Goal: Task Accomplishment & Management: Complete application form

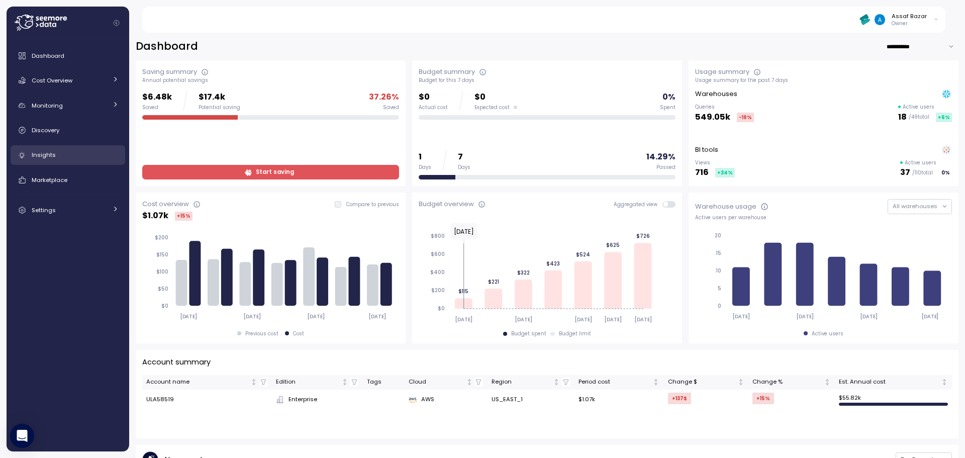
click at [59, 157] on div "Insights" at bounding box center [75, 155] width 87 height 10
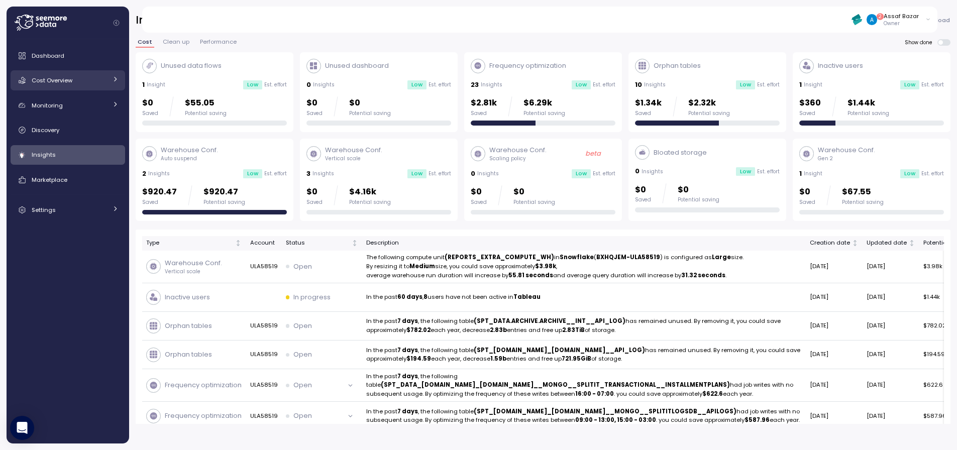
click at [60, 79] on span "Cost Overview" at bounding box center [52, 80] width 41 height 8
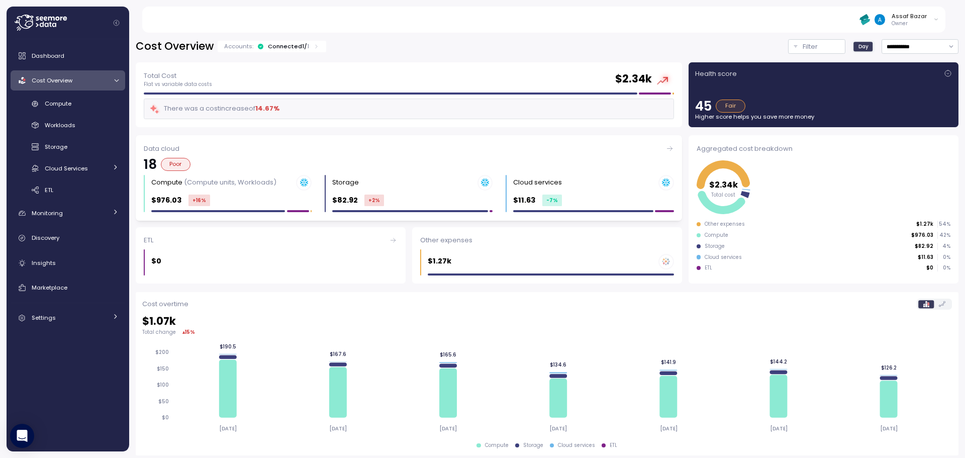
click at [183, 164] on div "Poor" at bounding box center [176, 164] width 30 height 13
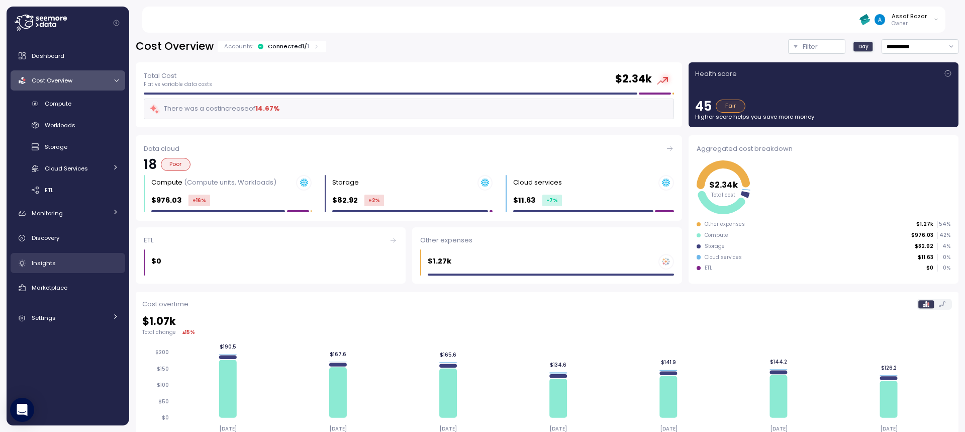
click at [70, 256] on link "Insights" at bounding box center [68, 263] width 115 height 20
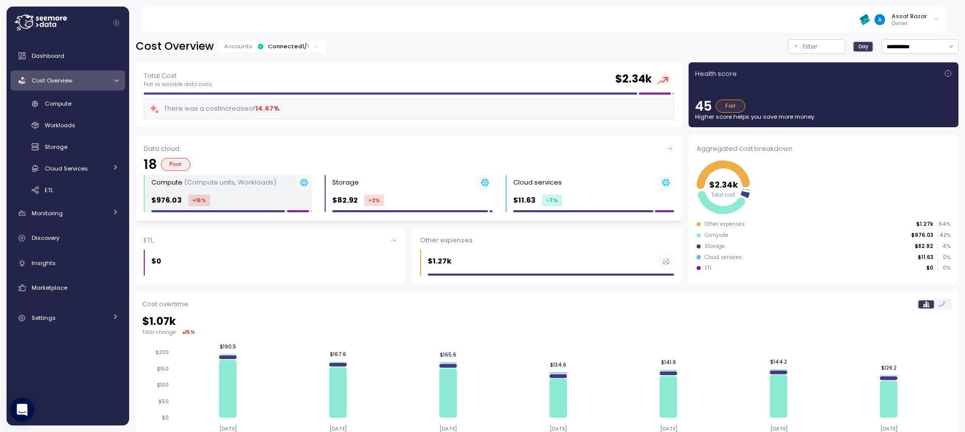
click at [249, 200] on div "$976.03 +16 %" at bounding box center [231, 200] width 160 height 12
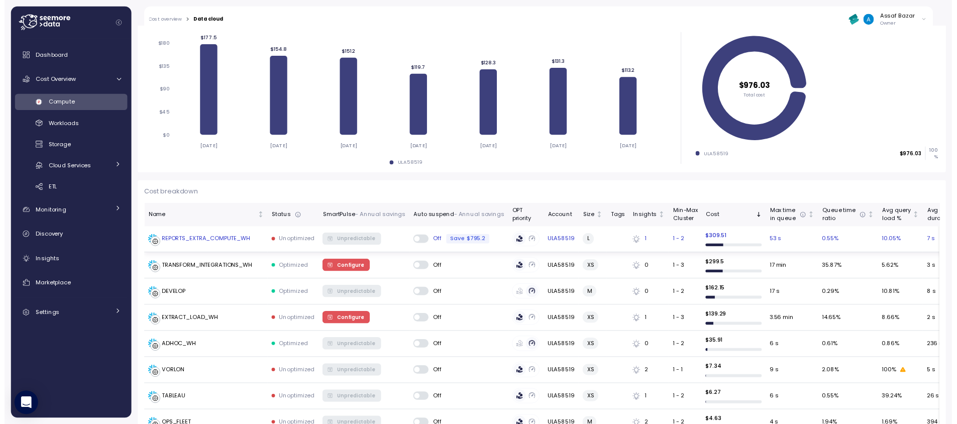
scroll to position [251, 0]
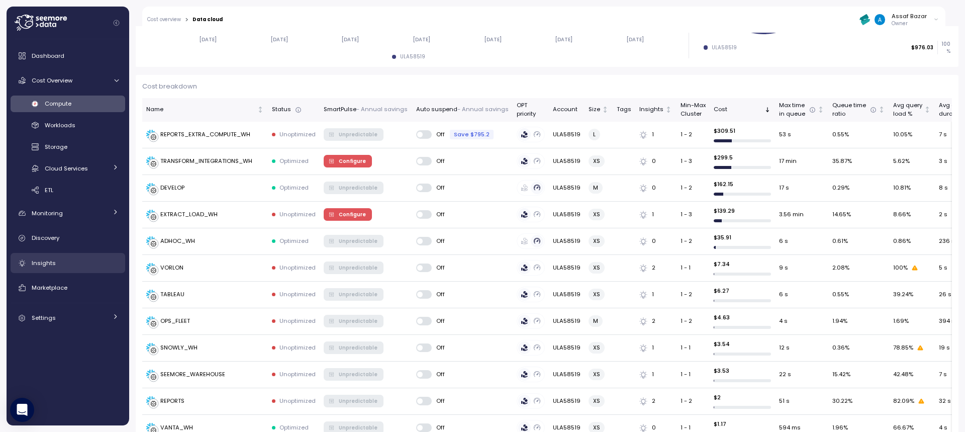
click at [62, 261] on div "Insights" at bounding box center [75, 263] width 87 height 10
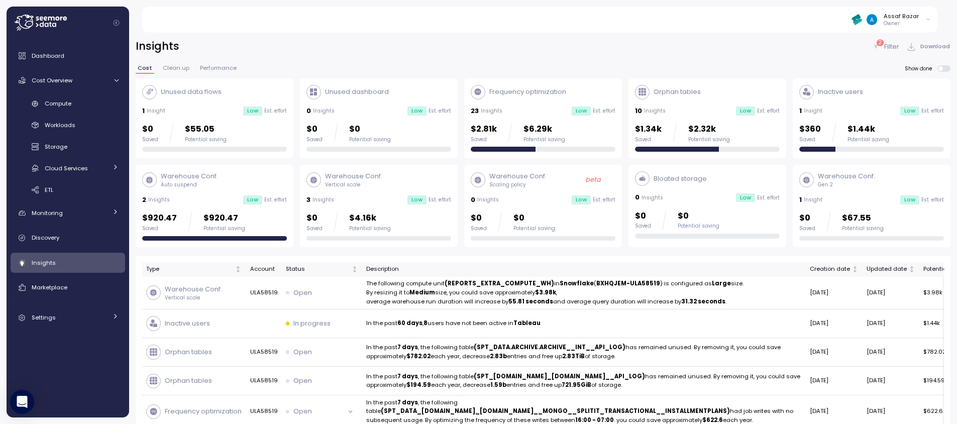
click at [177, 68] on span "Clean up" at bounding box center [176, 68] width 27 height 6
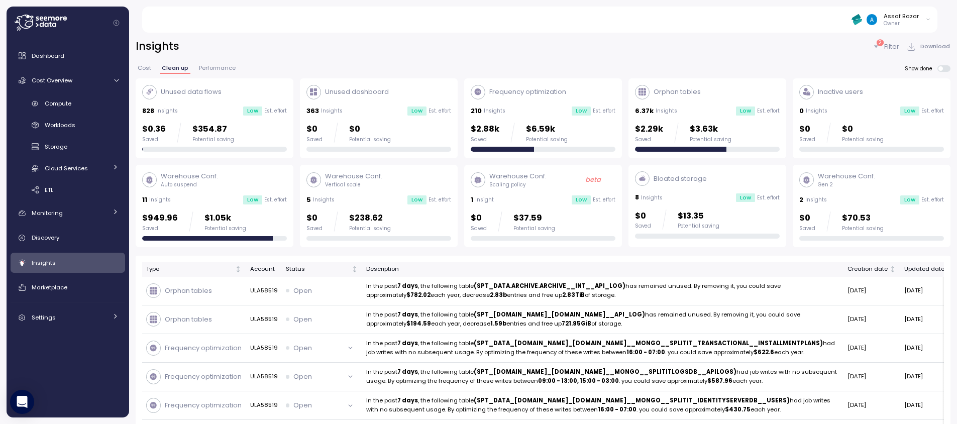
click at [145, 68] on span "Cost" at bounding box center [145, 68] width 14 height 6
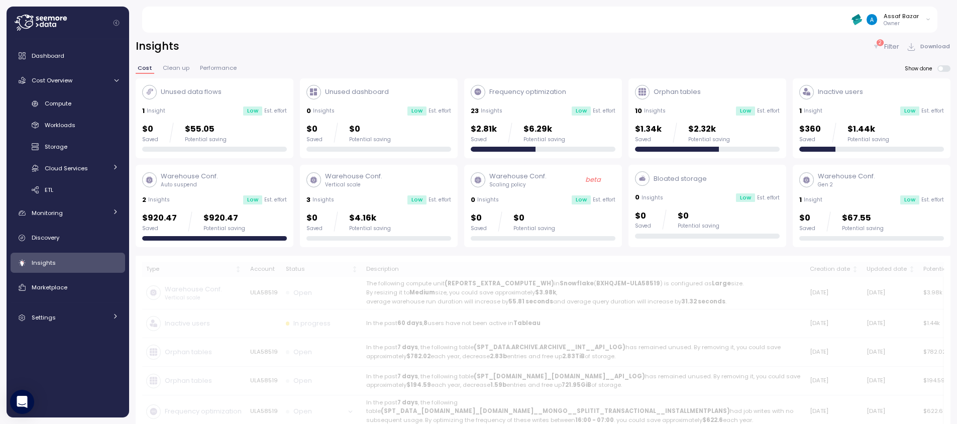
click at [148, 66] on span "Cost" at bounding box center [145, 68] width 15 height 6
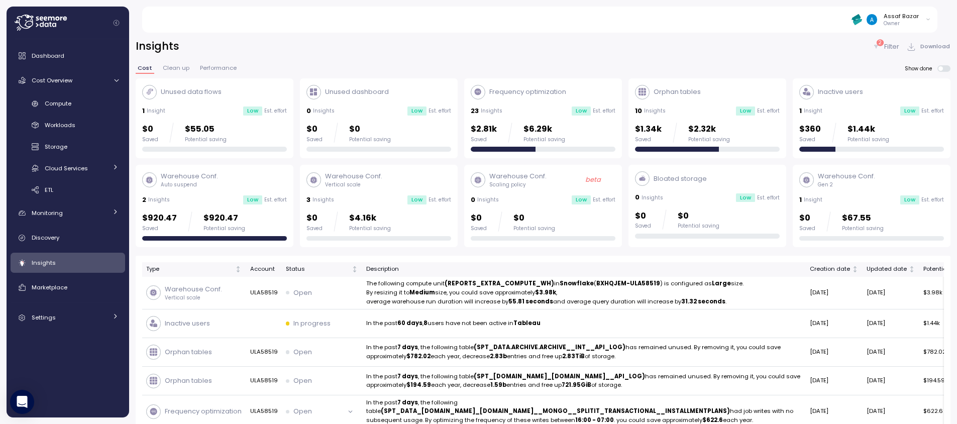
click at [889, 43] on p "Filter" at bounding box center [891, 47] width 15 height 10
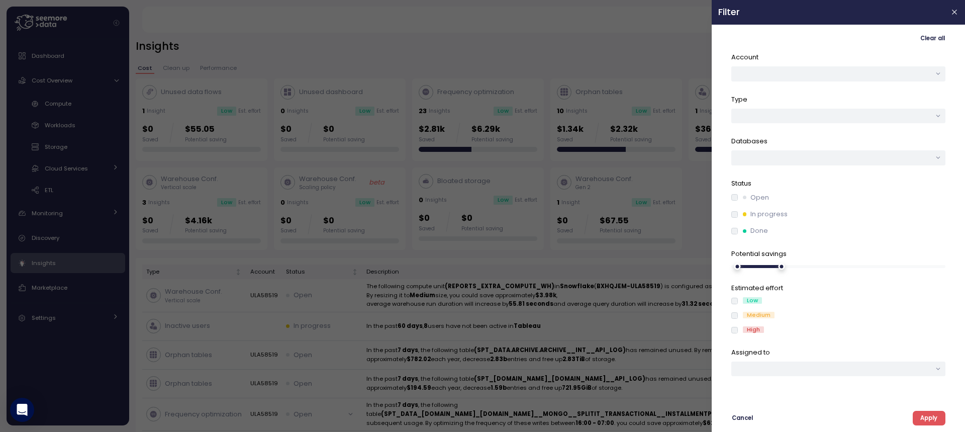
click at [691, 260] on div at bounding box center [482, 216] width 965 height 432
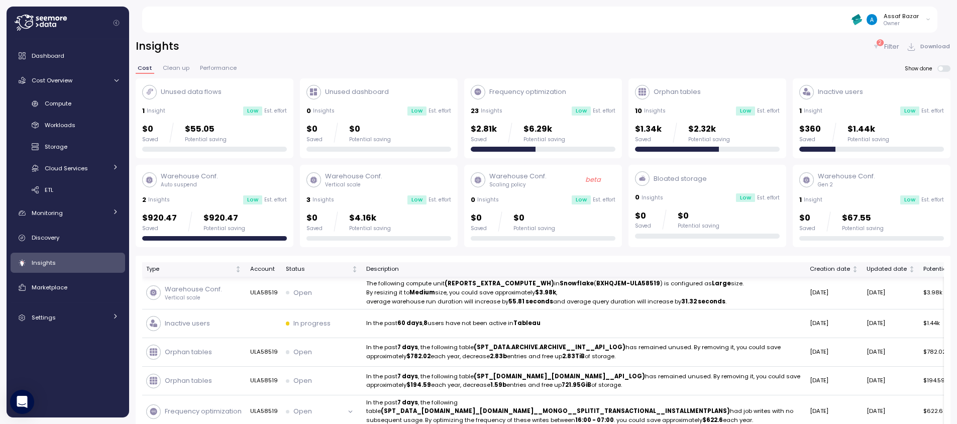
click at [924, 271] on div "Potential annual saving" at bounding box center [959, 269] width 70 height 9
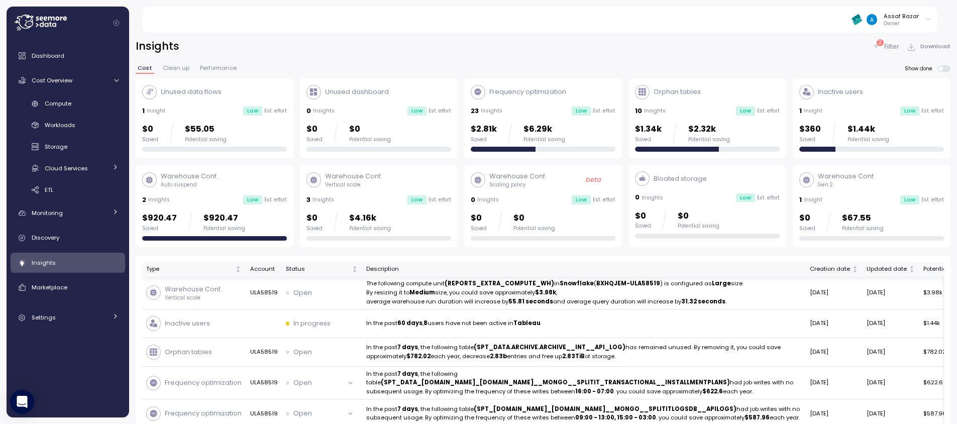
click at [924, 269] on div "Potential annual saving" at bounding box center [959, 269] width 70 height 9
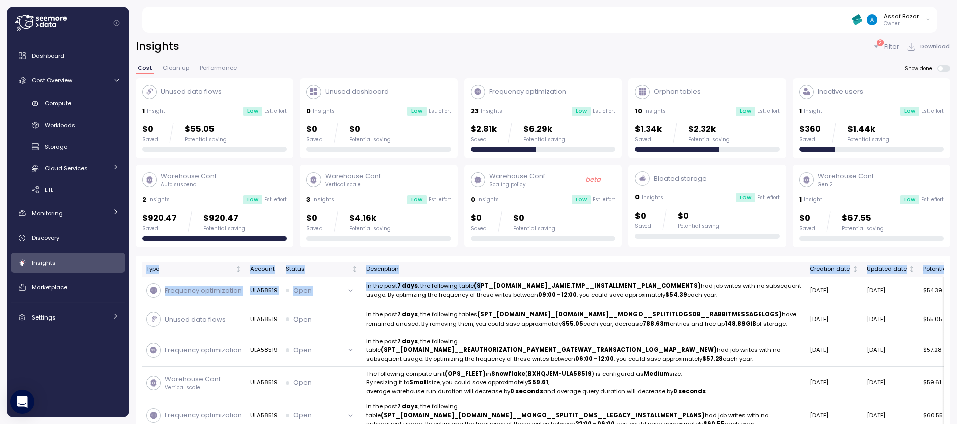
drag, startPoint x: 478, startPoint y: 285, endPoint x: 451, endPoint y: 257, distance: 39.1
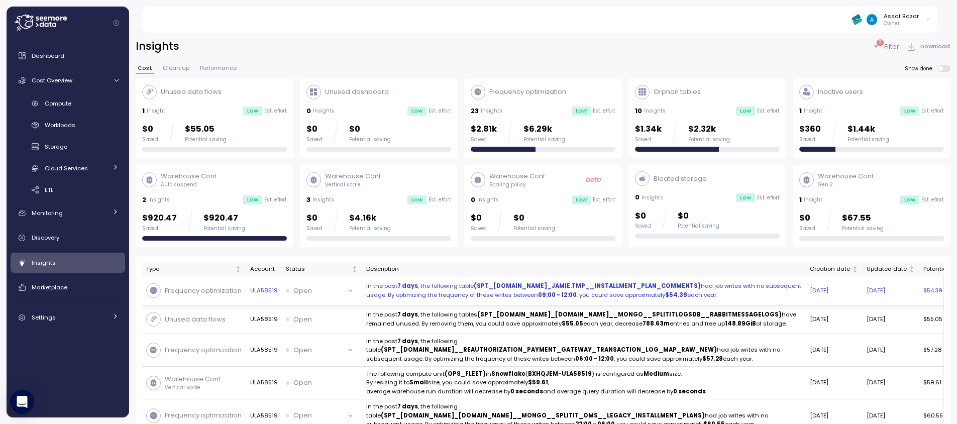
click at [546, 285] on strong "(SPT_[DOMAIN_NAME]_JAMIE.TMP__INSTALLMENT_PLAN_COMMENTS)" at bounding box center [587, 286] width 227 height 8
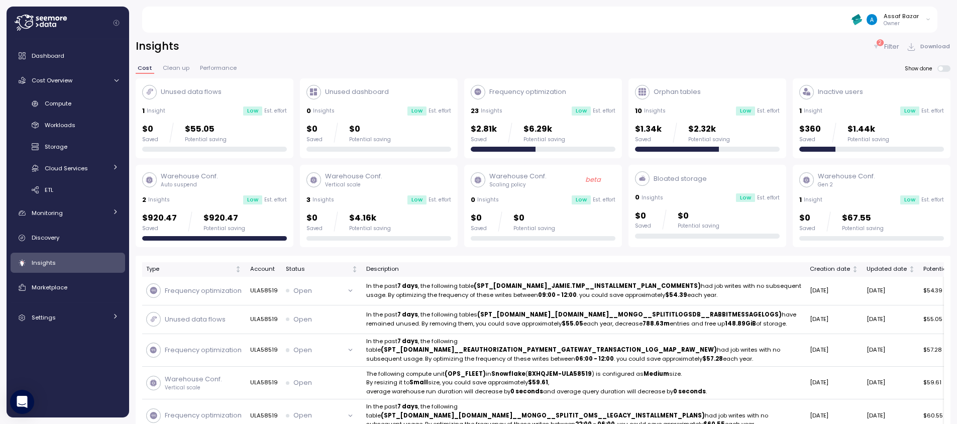
click at [70, 258] on div "Insights" at bounding box center [75, 263] width 87 height 10
click at [387, 214] on p "$4.16k" at bounding box center [370, 219] width 42 height 14
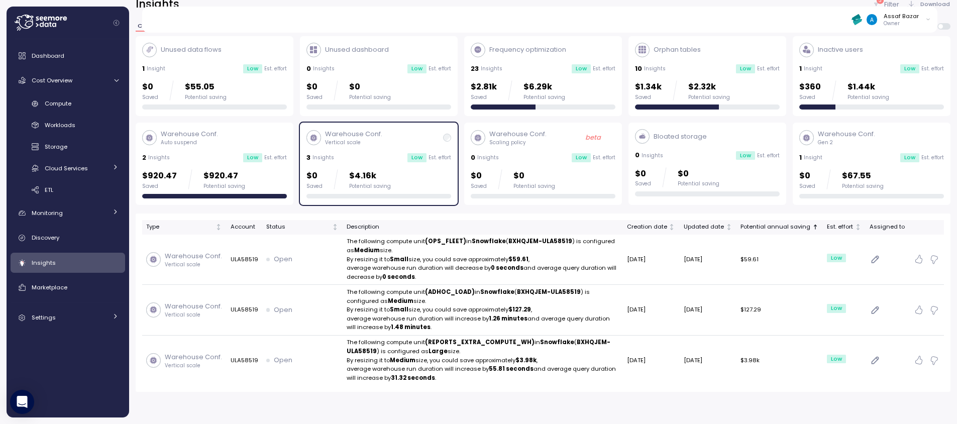
scroll to position [29, 0]
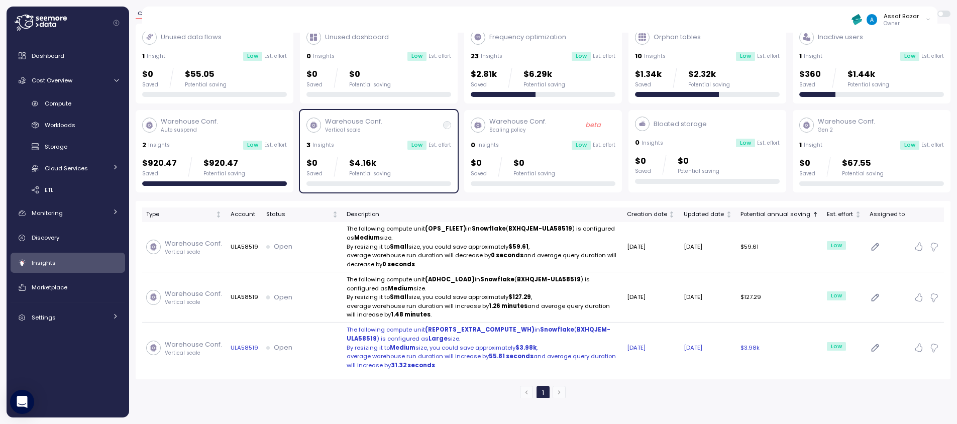
click at [487, 334] on p "The following compute unit (REPORTS_EXTRA_COMPUTE_WH) in Snowflake ( BXHQJEM-UL…" at bounding box center [483, 335] width 272 height 18
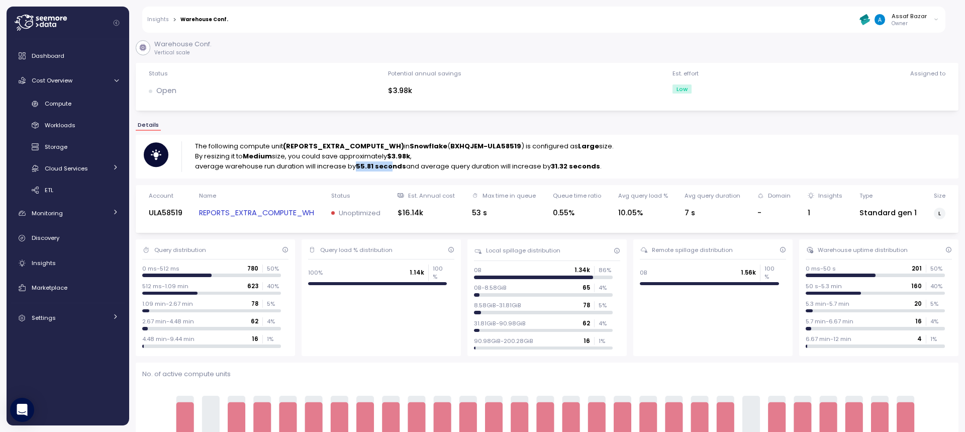
drag, startPoint x: 361, startPoint y: 166, endPoint x: 391, endPoint y: 166, distance: 30.2
click at [391, 166] on p "average warehouse run duration will increase by 55.81 seconds and average query…" at bounding box center [404, 166] width 419 height 10
click at [461, 163] on p "average warehouse run duration will increase by 55.81 seconds and average query…" at bounding box center [404, 166] width 419 height 10
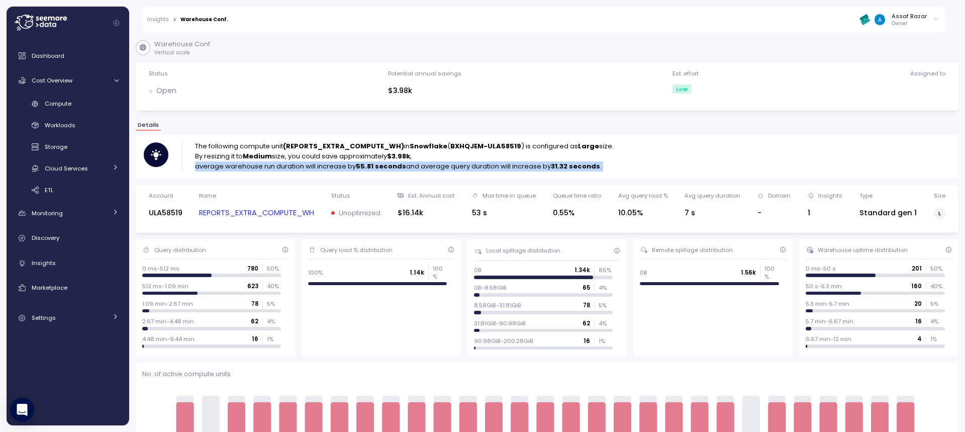
click at [461, 163] on p "average warehouse run duration will increase by 55.81 seconds and average query…" at bounding box center [404, 166] width 419 height 10
click at [466, 161] on div "The following compute unit (REPORTS_EXTRA_COMPUTE_WH) in Snowflake ( BXHQJEM-UL…" at bounding box center [404, 156] width 419 height 30
click at [466, 161] on p "By resizing it to Medium size, you could save approximately $3.98k ," at bounding box center [404, 156] width 419 height 10
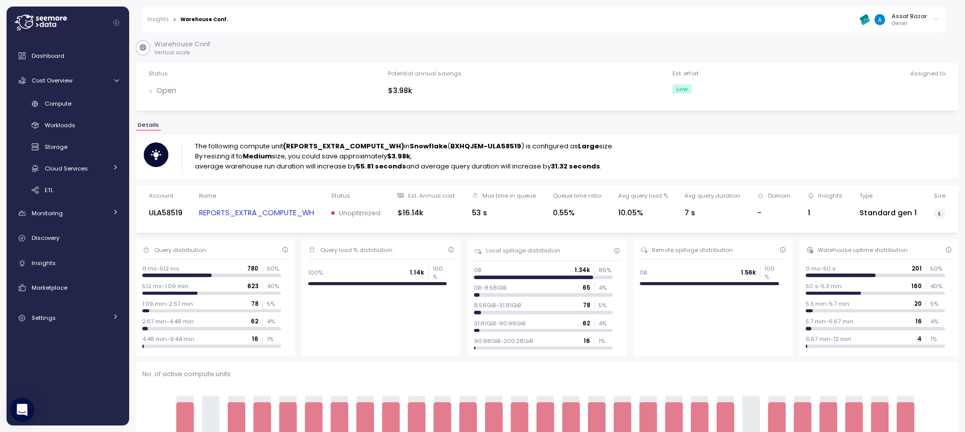
click at [496, 160] on p "By resizing it to Medium size, you could save approximately $3.98k ," at bounding box center [404, 156] width 419 height 10
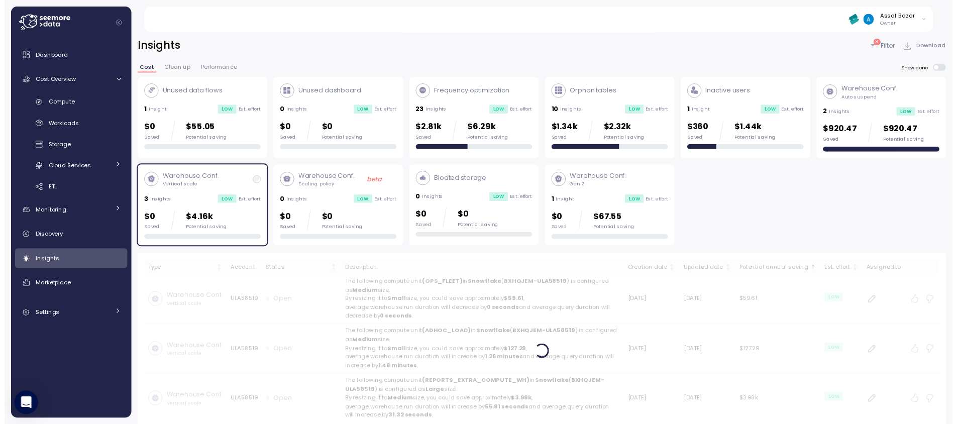
scroll to position [34, 0]
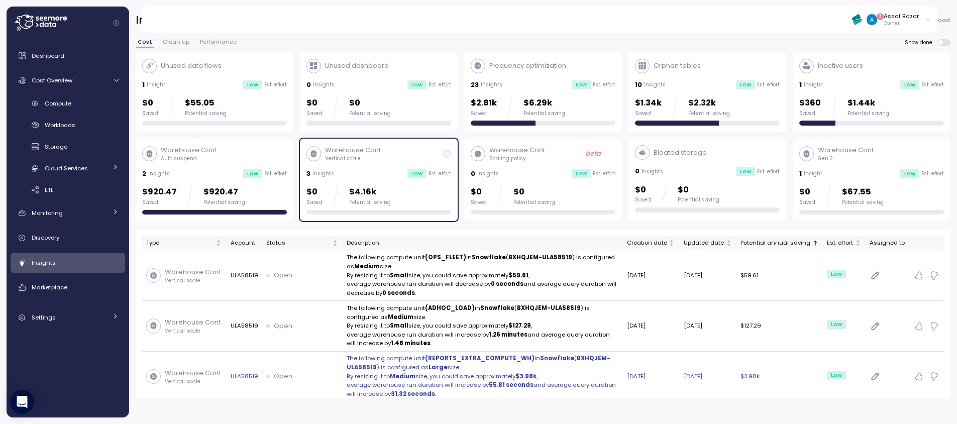
click at [539, 372] on p "By resizing it to Medium size, you could save approximately $3.98k ," at bounding box center [483, 376] width 272 height 9
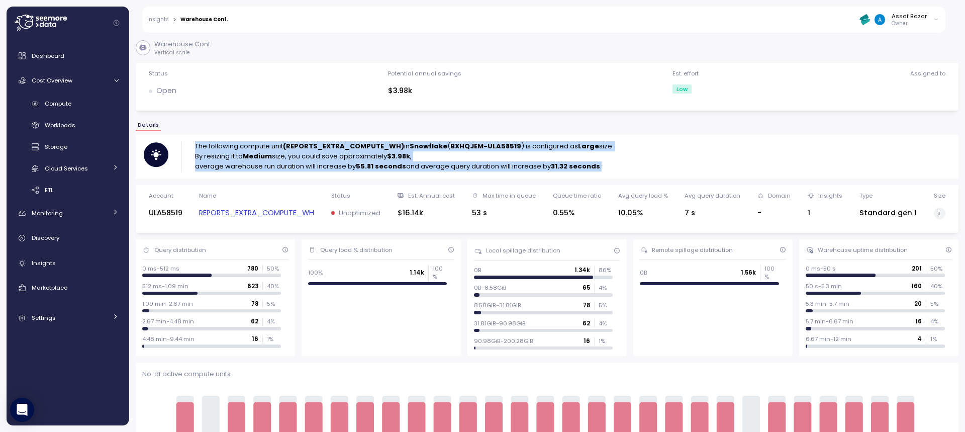
drag, startPoint x: 193, startPoint y: 141, endPoint x: 608, endPoint y: 178, distance: 416.2
click at [608, 178] on div "The following compute unit (REPORTS_EXTRA_COMPUTE_WH) in Snowflake ( BXHQJEM-UL…" at bounding box center [547, 156] width 823 height 43
copy div "The following compute unit (REPORTS_EXTRA_COMPUTE_WH) in Snowflake ( BXHQJEM-UL…"
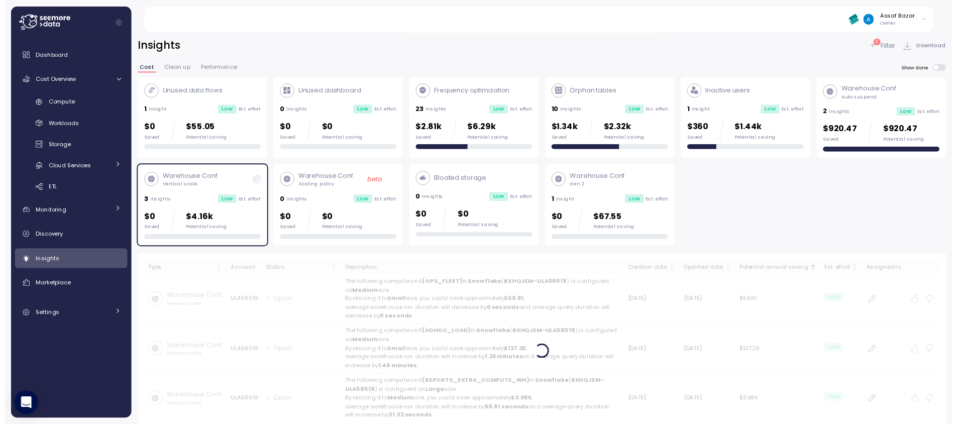
scroll to position [34, 0]
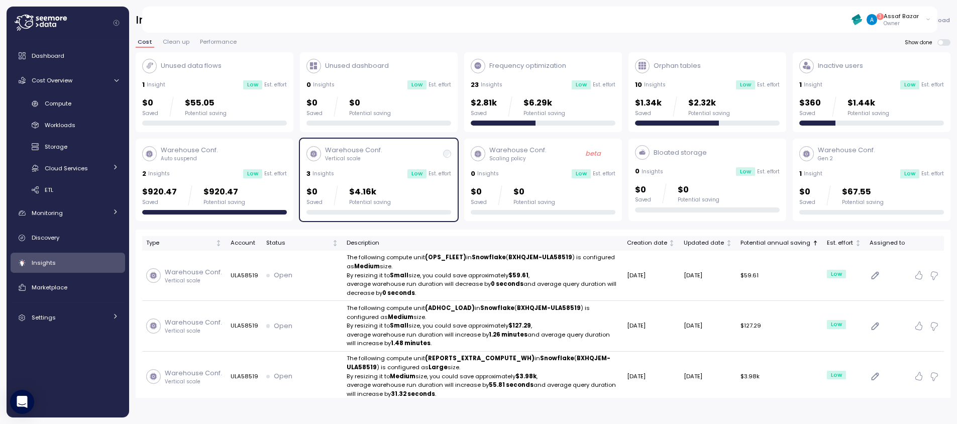
click at [548, 96] on p "$6.29k" at bounding box center [545, 103] width 42 height 14
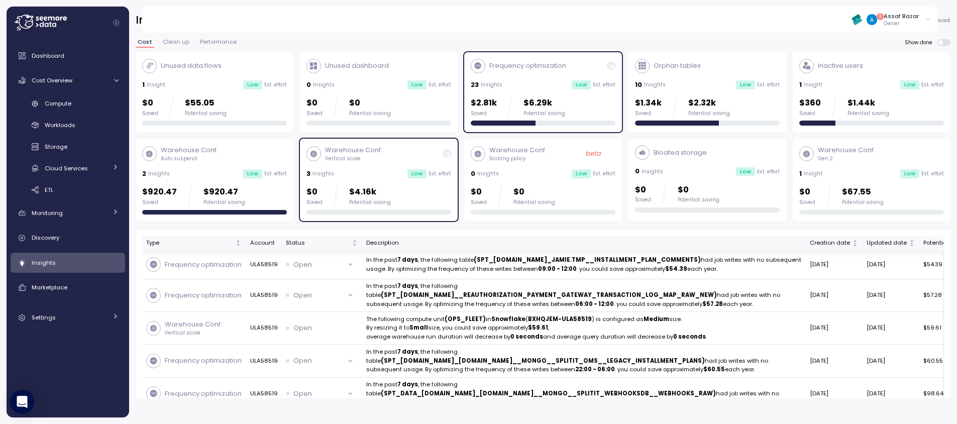
click at [924, 240] on div "Potential annual saving" at bounding box center [959, 243] width 70 height 9
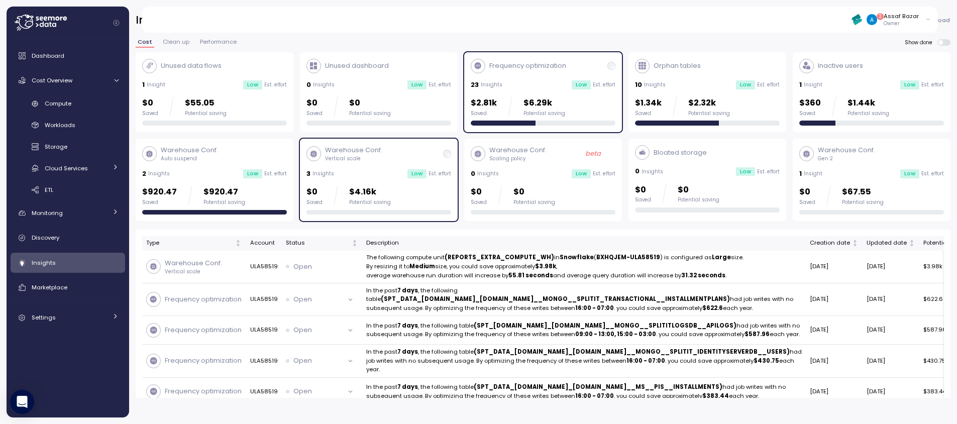
click at [553, 62] on p "Frequency optimization" at bounding box center [527, 66] width 77 height 10
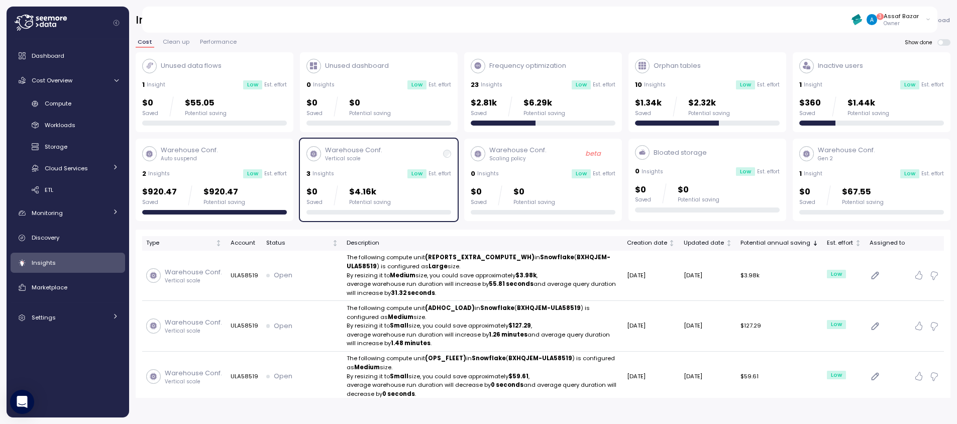
click at [388, 185] on div "$0 Saved $4.16k Potential saving" at bounding box center [379, 195] width 145 height 20
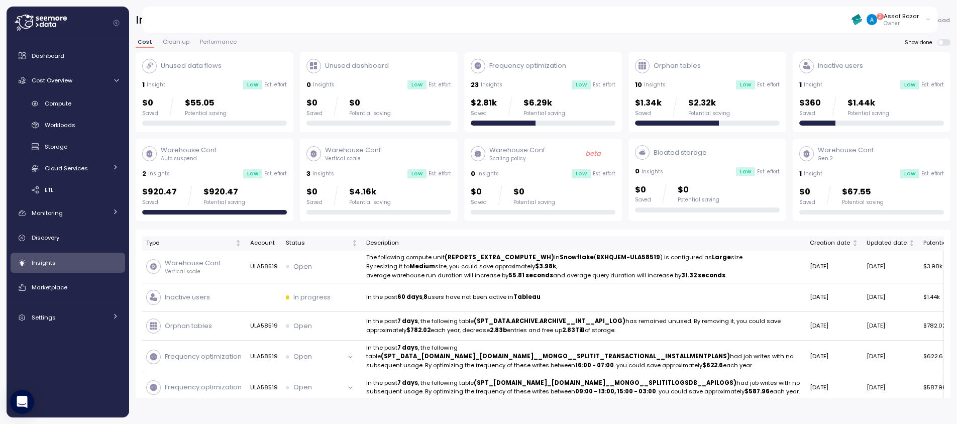
click at [555, 80] on div "23 Insights Low Est. effort" at bounding box center [543, 85] width 145 height 10
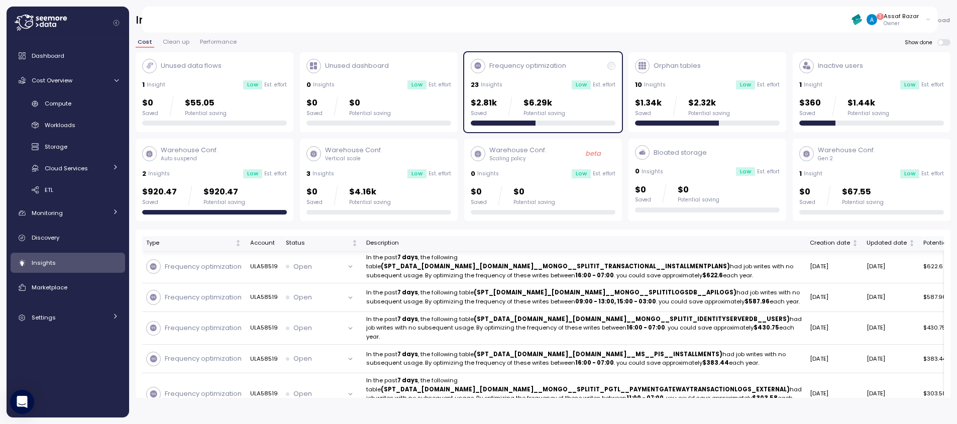
click at [924, 239] on div "Potential annual saving" at bounding box center [959, 243] width 70 height 9
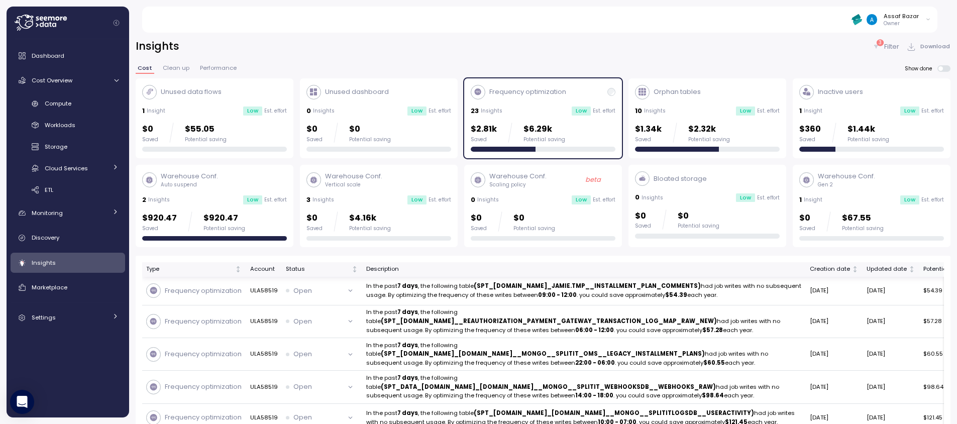
click at [924, 268] on div "Potential annual saving" at bounding box center [959, 269] width 70 height 9
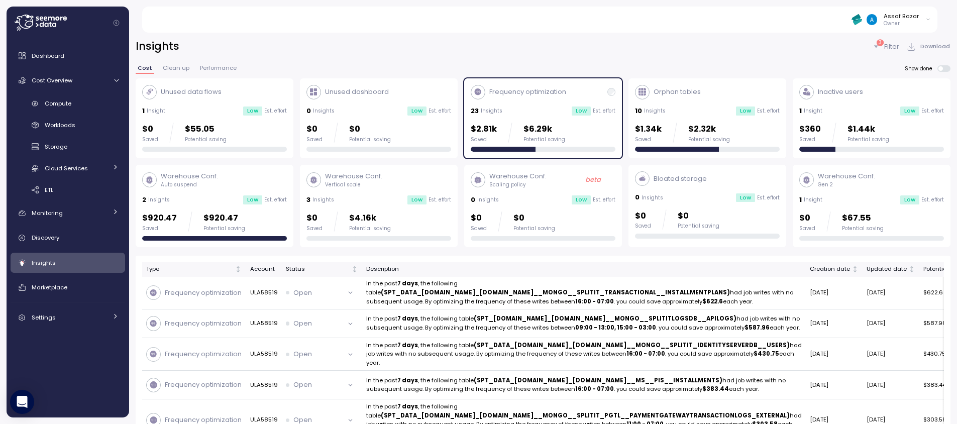
click at [891, 49] on p "Filter" at bounding box center [891, 47] width 15 height 10
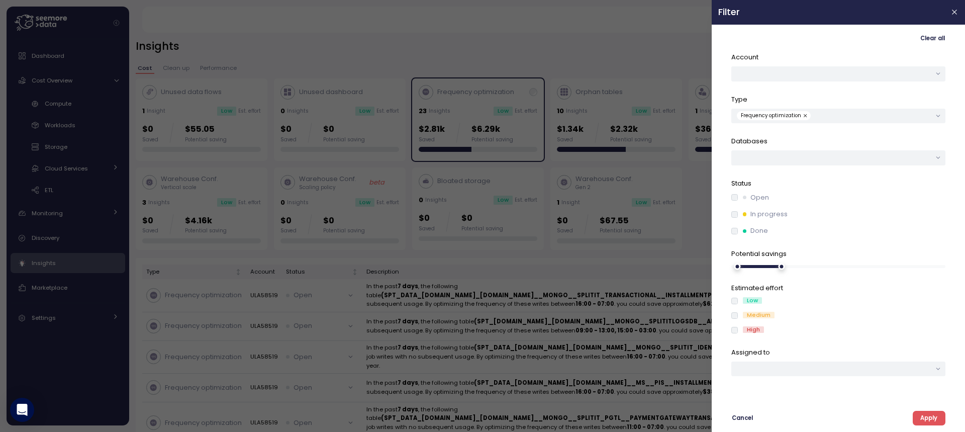
click at [672, 54] on div at bounding box center [482, 216] width 965 height 432
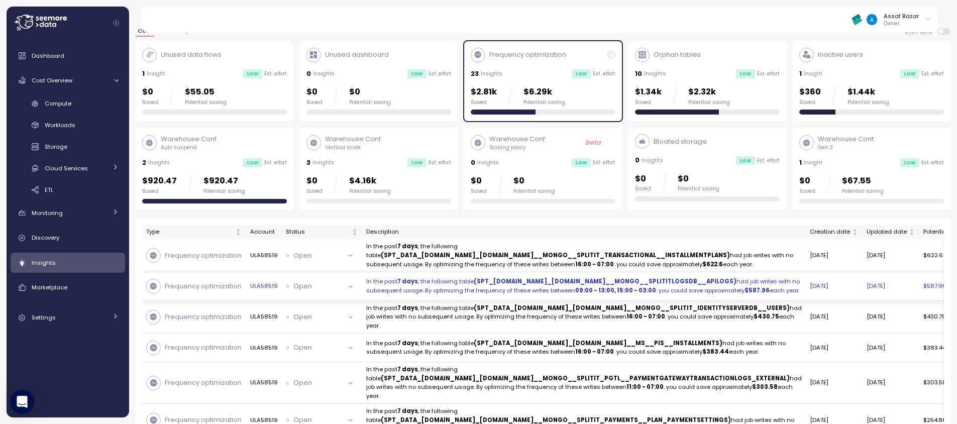
scroll to position [50, 0]
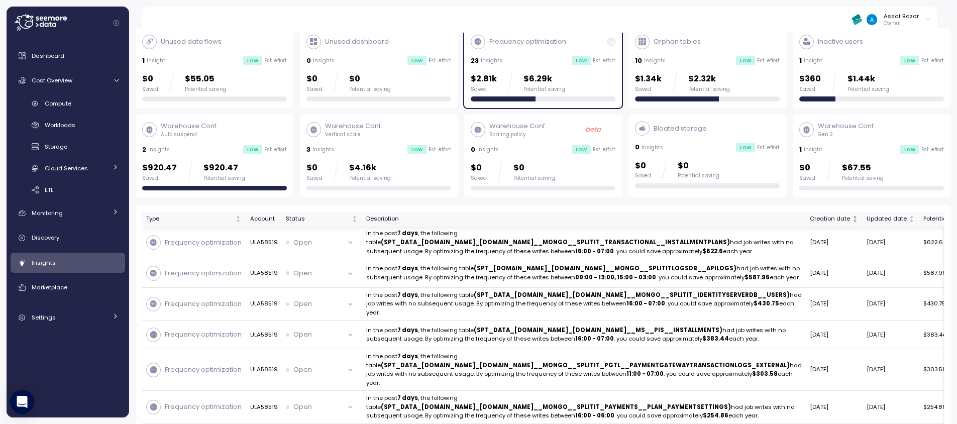
click at [810, 220] on div "Creation date" at bounding box center [830, 219] width 40 height 9
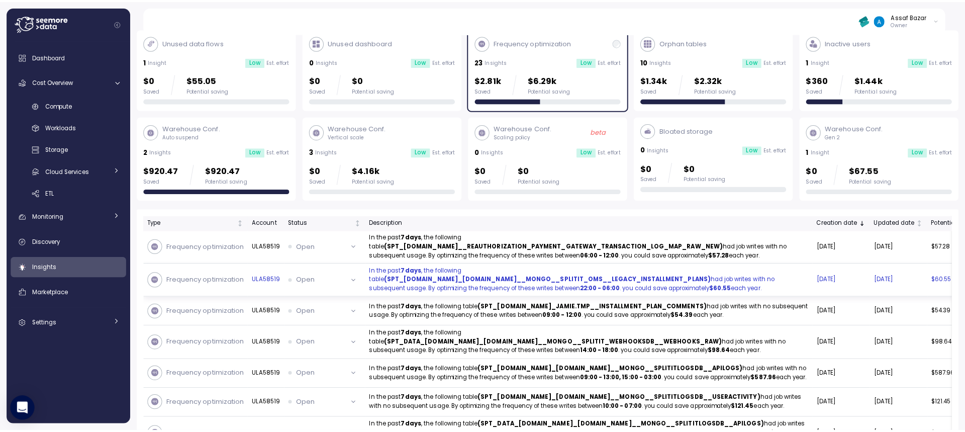
scroll to position [101, 0]
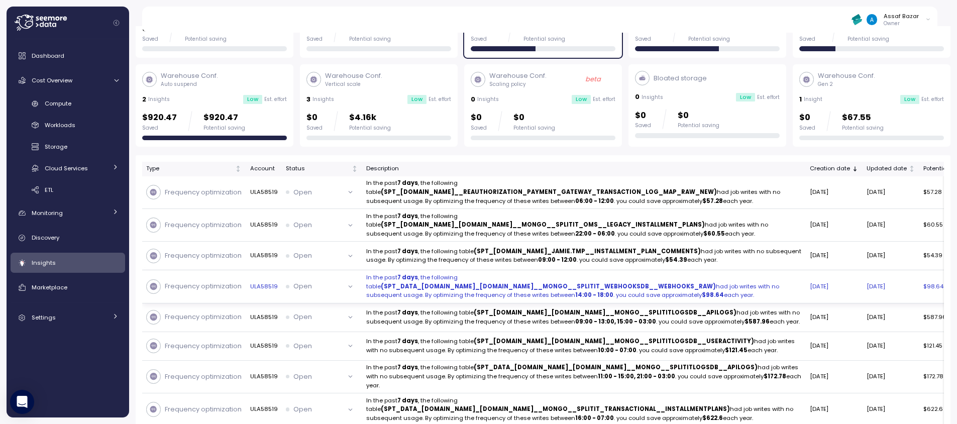
click at [352, 294] on button "Open" at bounding box center [322, 286] width 72 height 15
click at [424, 290] on strong "(SPT_DATA_[DOMAIN_NAME]_[DOMAIN_NAME]__MONGO__SPLITIT_WEBHOOKSDB__WEBHOOKS_RAW)" at bounding box center [548, 286] width 335 height 8
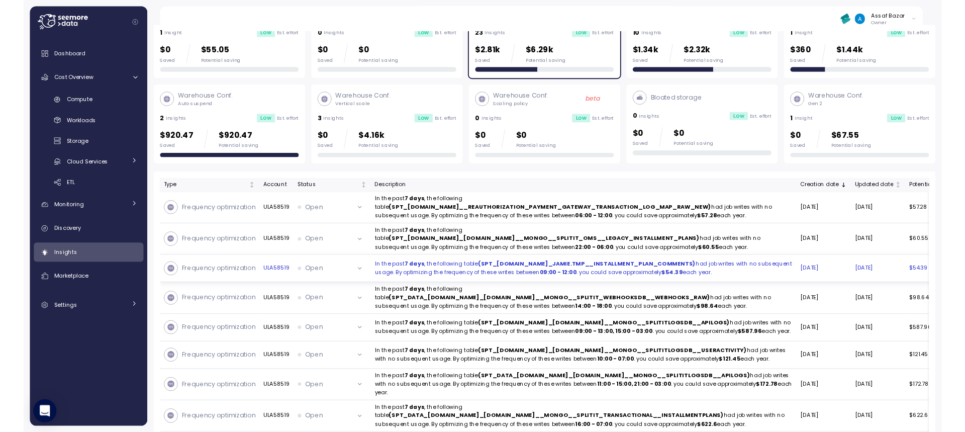
scroll to position [101, 0]
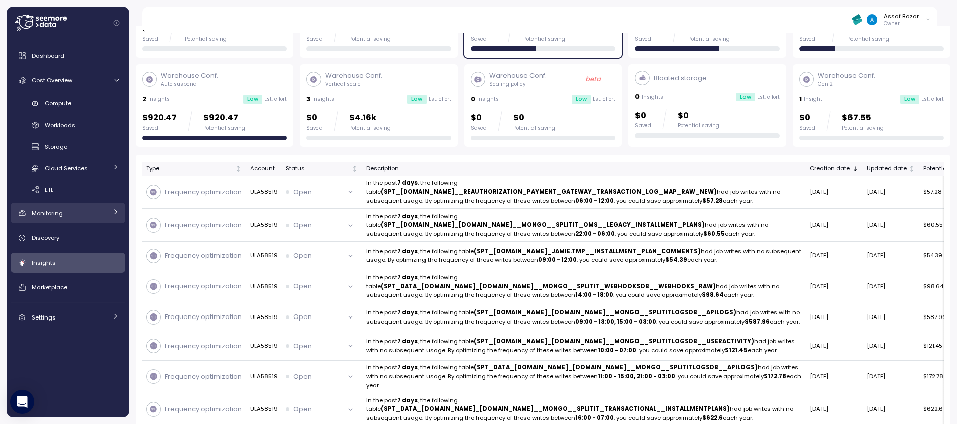
click at [58, 210] on span "Monitoring" at bounding box center [47, 213] width 31 height 8
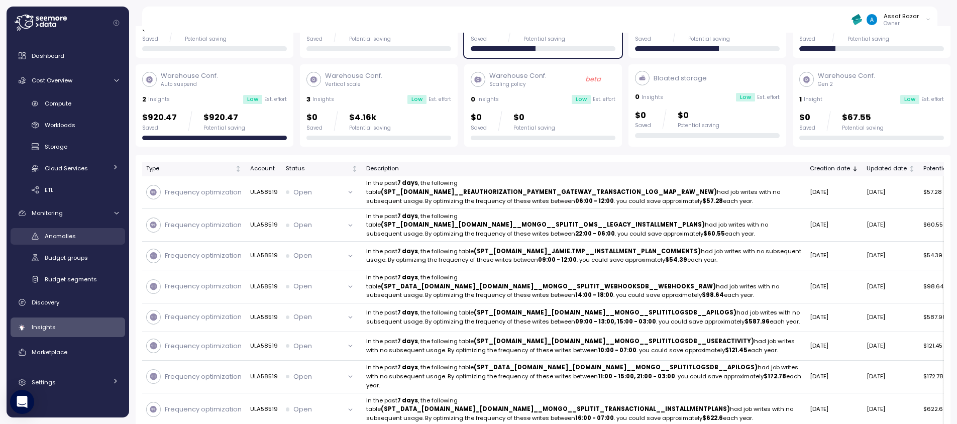
click at [73, 236] on span "Anomalies" at bounding box center [60, 236] width 31 height 8
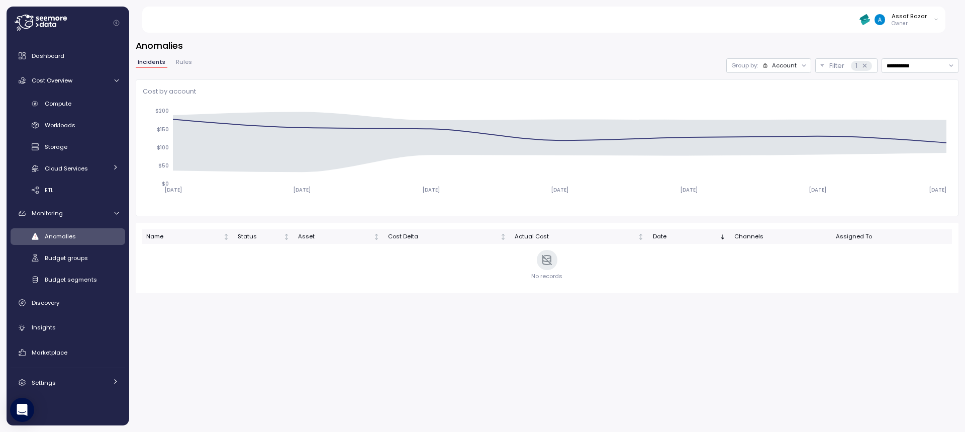
click at [776, 69] on div "Account" at bounding box center [784, 65] width 25 height 8
click at [771, 102] on p "Compute unit" at bounding box center [766, 105] width 40 height 8
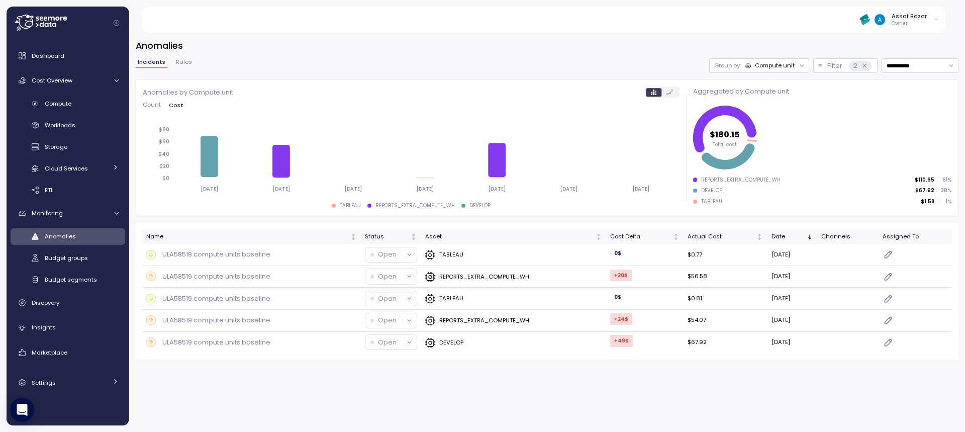
click at [729, 180] on div "REPORTS_EXTRA_COMPUTE_WH" at bounding box center [740, 179] width 79 height 7
click at [492, 281] on div "REPORTS_EXTRA_COMPUTE_WH" at bounding box center [477, 276] width 104 height 10
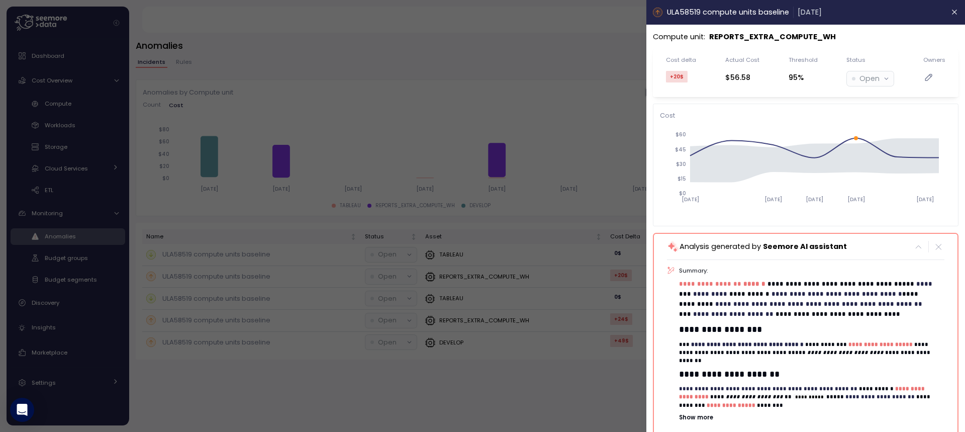
click at [741, 39] on p "REPORTS_EXTRA_COMPUTE_WH" at bounding box center [772, 37] width 127 height 12
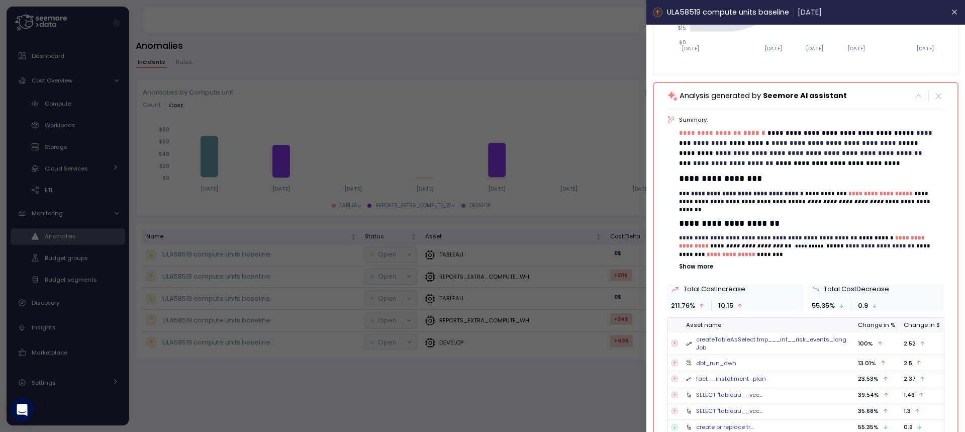
scroll to position [184, 0]
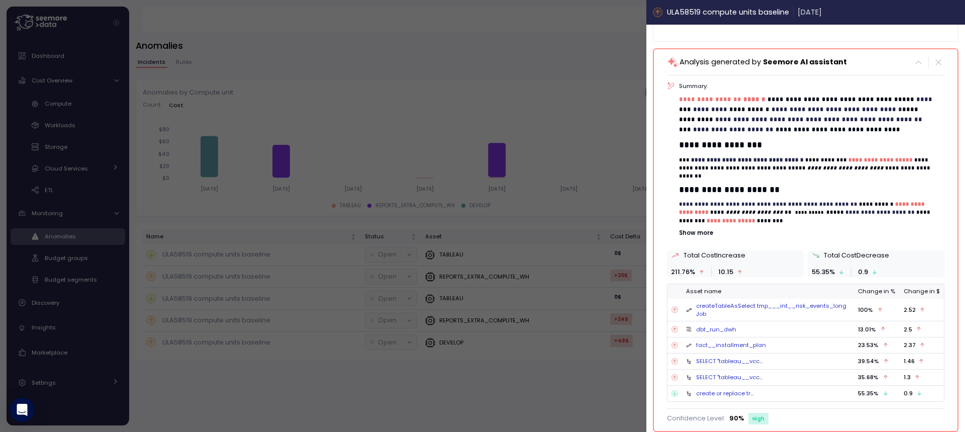
click at [951, 14] on icon "button" at bounding box center [955, 12] width 8 height 8
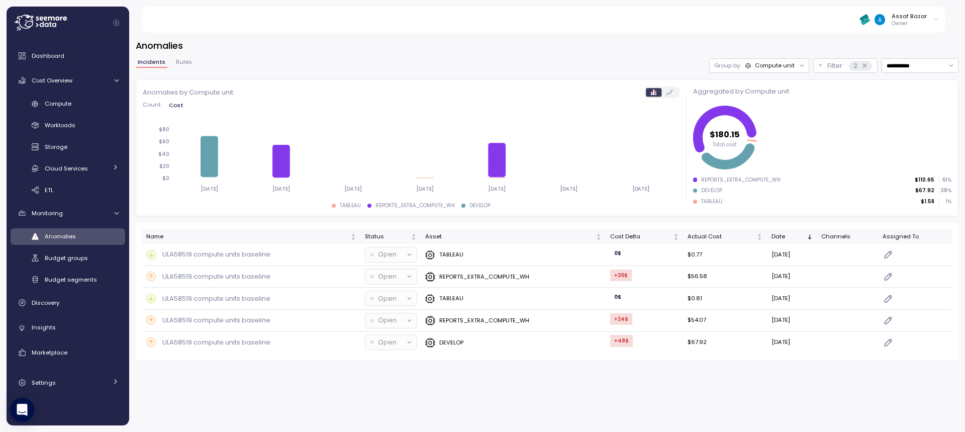
click at [187, 60] on span "Rules" at bounding box center [184, 62] width 16 height 6
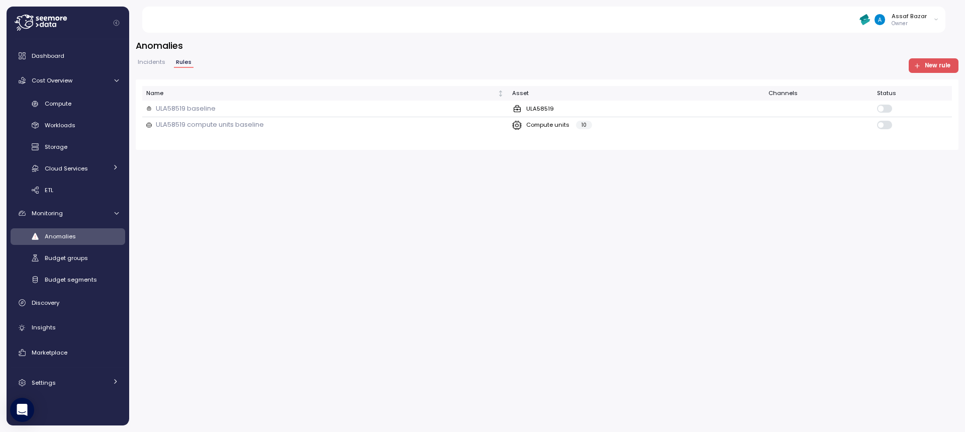
click at [917, 66] on icon "button" at bounding box center [917, 66] width 4 height 0
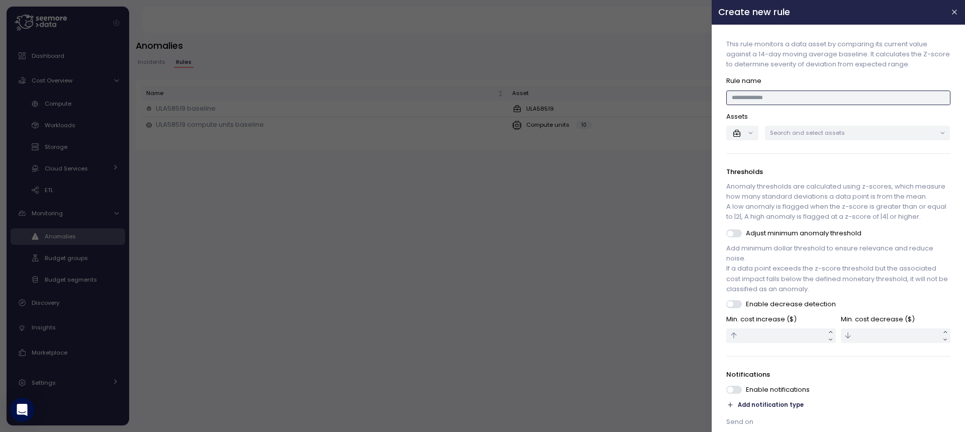
click at [801, 99] on input at bounding box center [839, 97] width 224 height 15
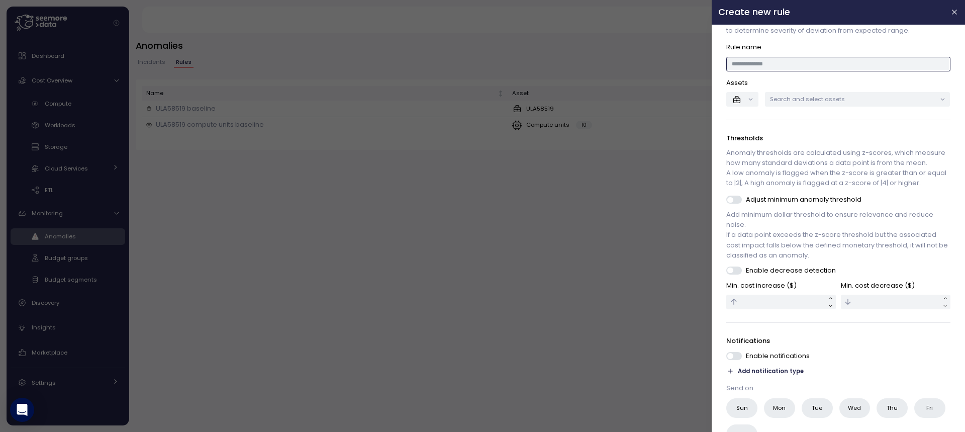
scroll to position [50, 0]
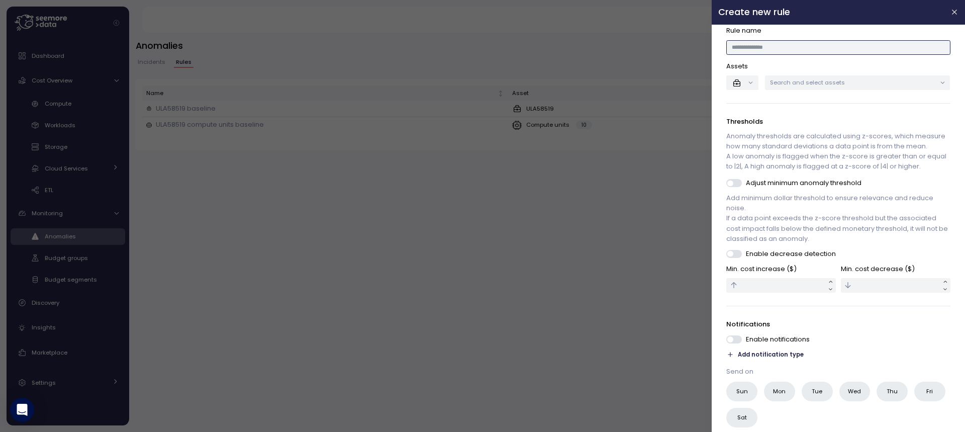
click at [833, 79] on p "Search and select assets" at bounding box center [853, 82] width 166 height 8
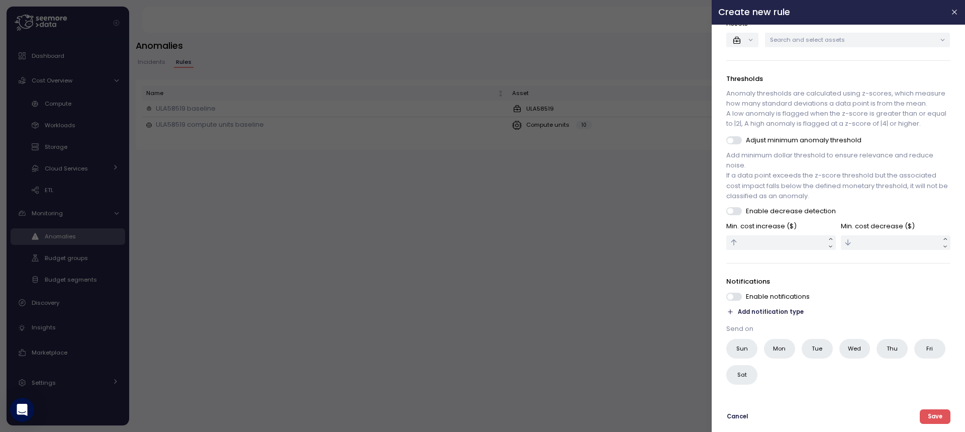
scroll to position [103, 0]
click at [637, 240] on div at bounding box center [482, 216] width 965 height 432
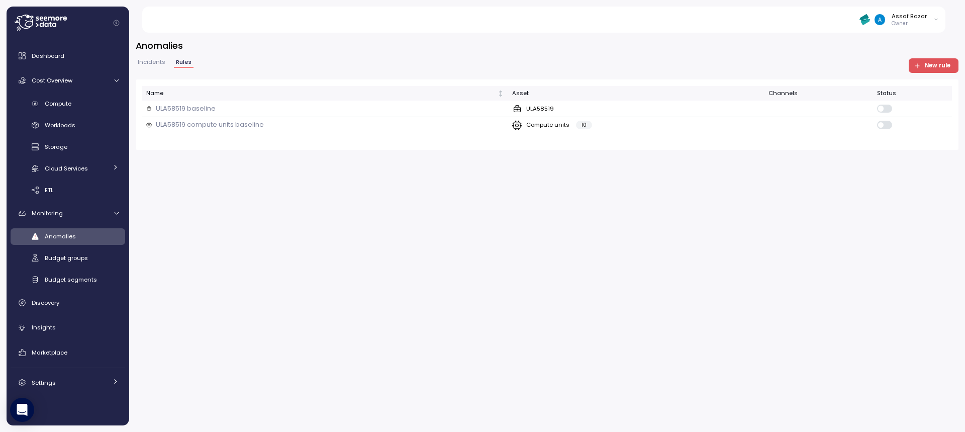
click at [937, 64] on span "New rule" at bounding box center [938, 66] width 26 height 14
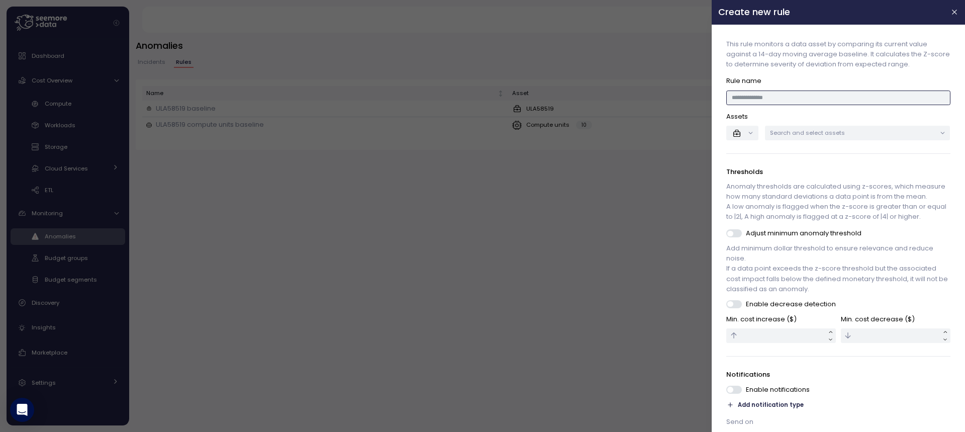
click at [757, 99] on input at bounding box center [839, 97] width 224 height 15
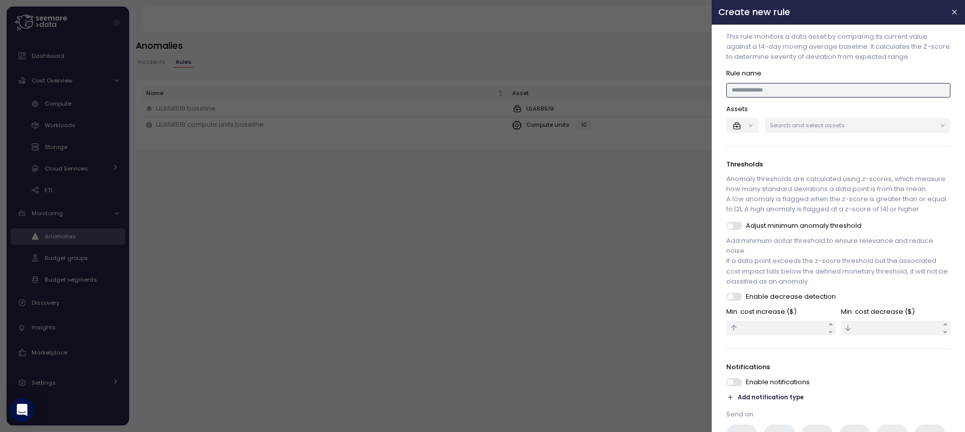
scroll to position [0, 0]
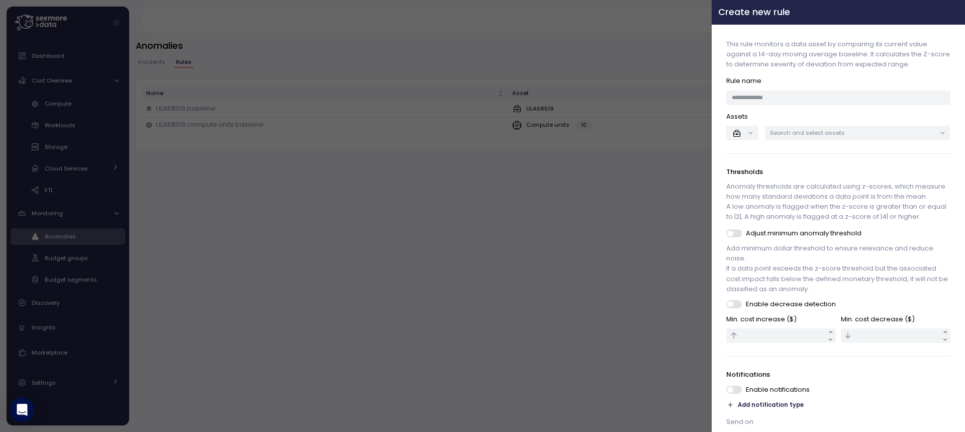
click at [951, 15] on icon "button" at bounding box center [955, 12] width 8 height 8
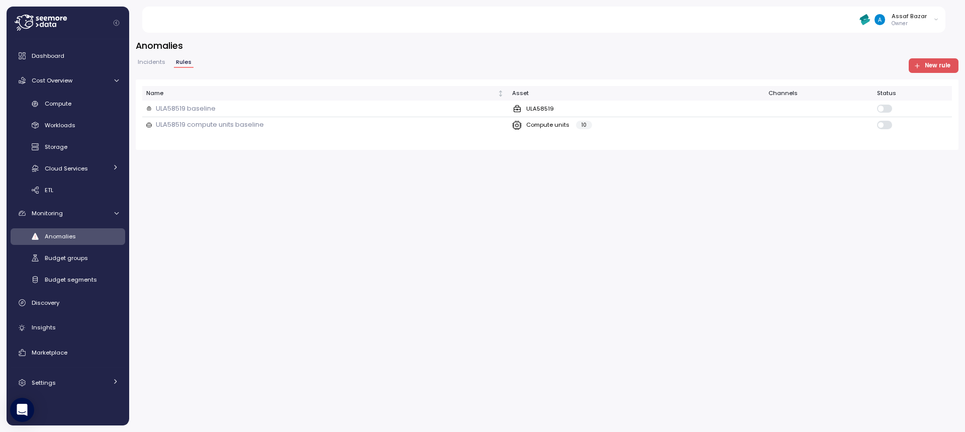
click at [156, 63] on span "Incidents" at bounding box center [152, 62] width 28 height 6
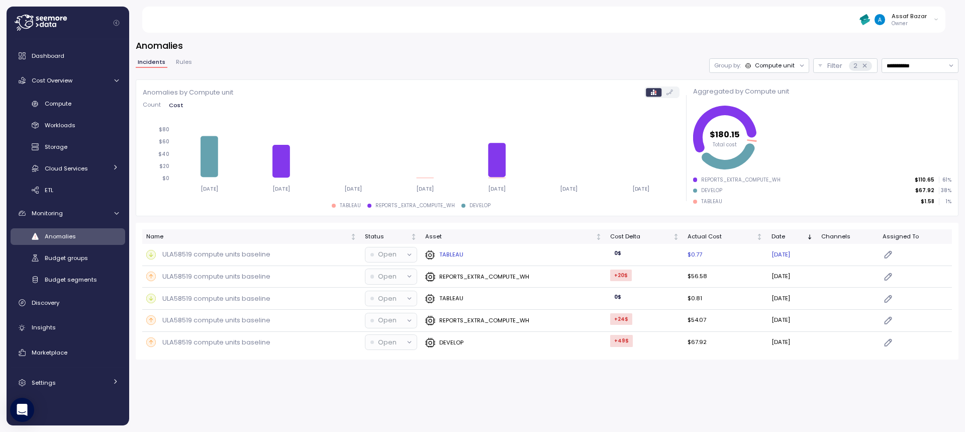
click at [458, 256] on p "TABLEAU" at bounding box center [451, 254] width 24 height 8
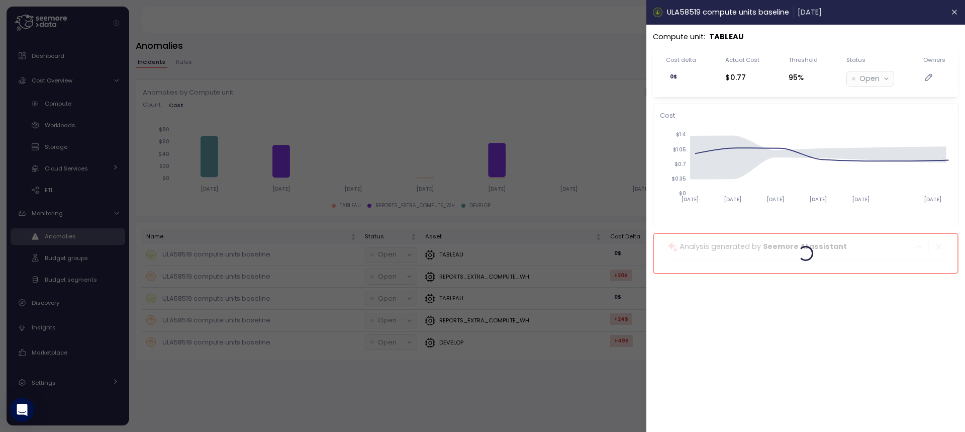
click at [562, 94] on div at bounding box center [482, 216] width 965 height 432
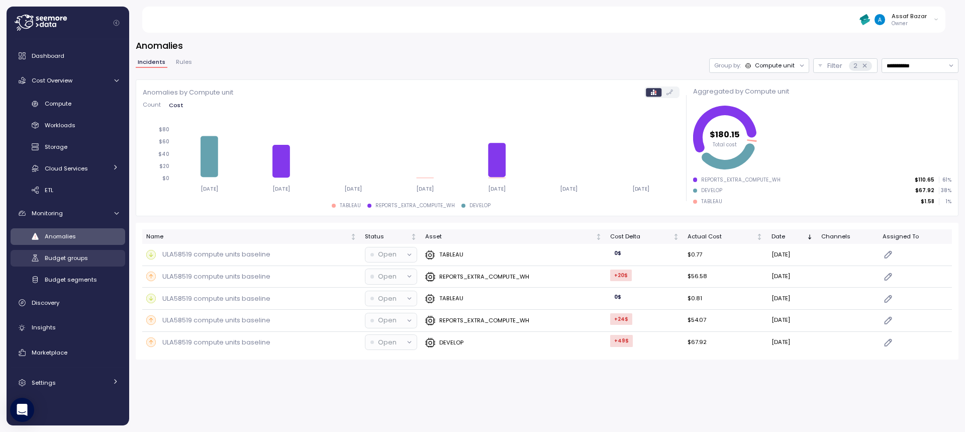
click at [71, 265] on link "Budget groups" at bounding box center [68, 258] width 115 height 17
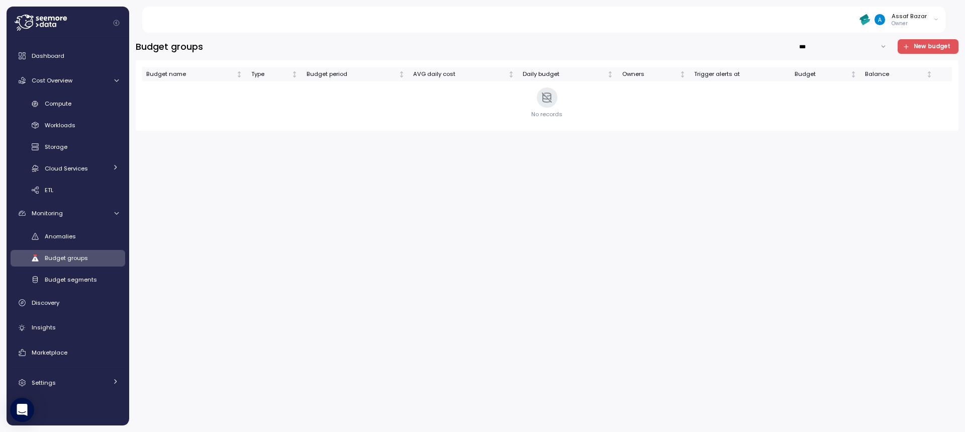
click at [920, 46] on span "New budget" at bounding box center [932, 47] width 37 height 14
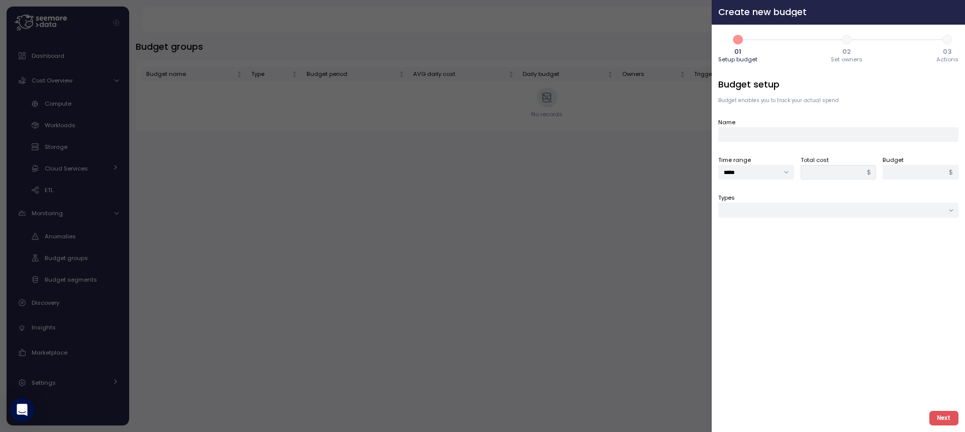
click at [954, 11] on icon "button" at bounding box center [955, 12] width 8 height 8
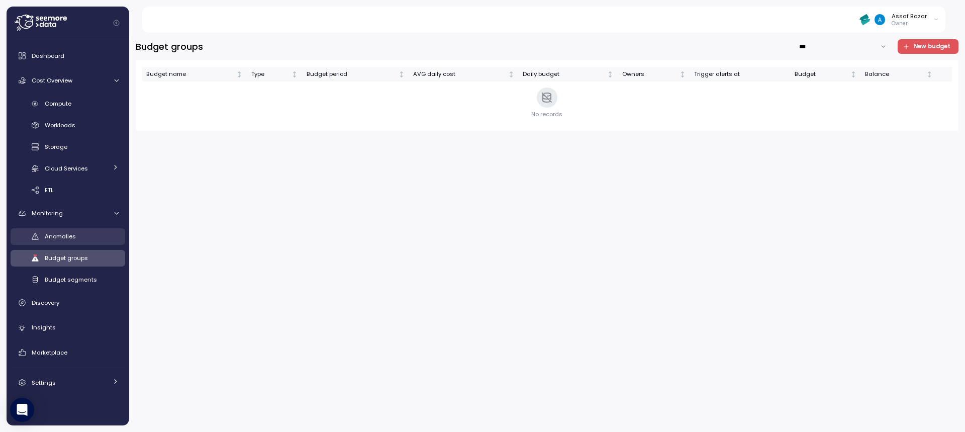
click at [82, 238] on div "Anomalies" at bounding box center [82, 236] width 74 height 10
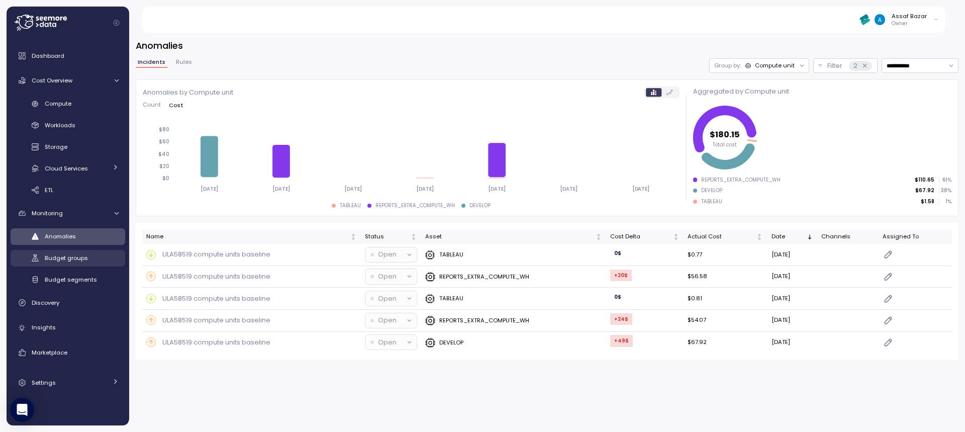
click at [80, 265] on link "Budget groups" at bounding box center [68, 258] width 115 height 17
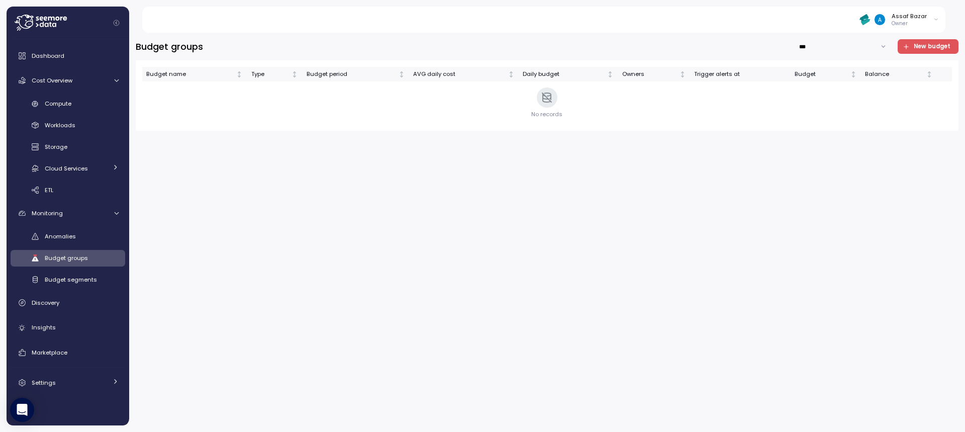
click at [916, 42] on span "New budget" at bounding box center [932, 47] width 37 height 14
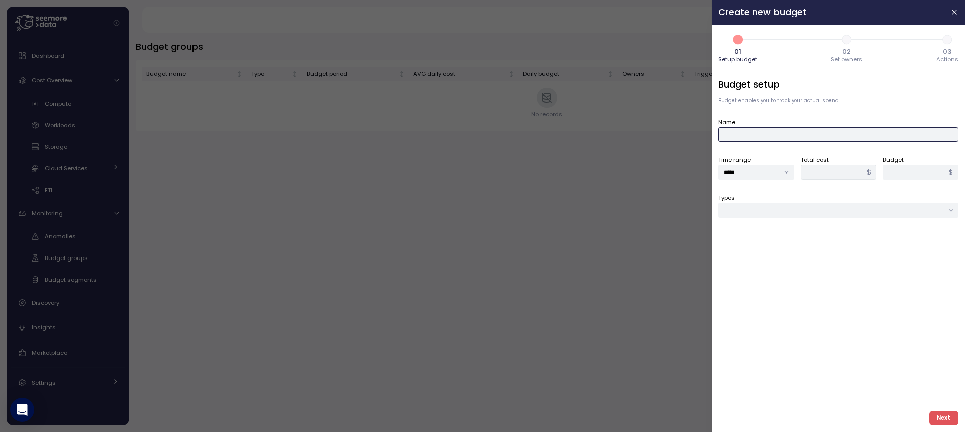
click at [780, 137] on input "Name" at bounding box center [838, 134] width 240 height 15
type input "*"
click at [750, 131] on input "Name" at bounding box center [838, 134] width 240 height 15
type input "*"
type input "*********"
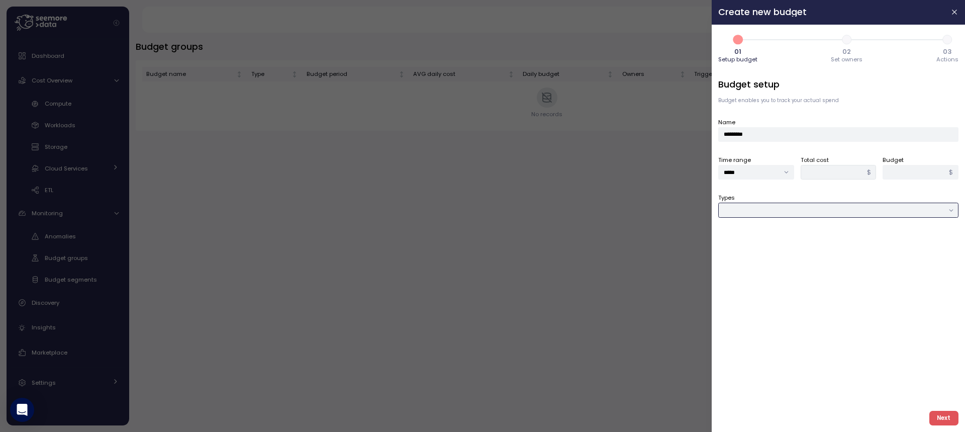
click at [758, 208] on input "Types" at bounding box center [838, 210] width 240 height 15
click at [793, 180] on div "Budget setup Budget enables you to track your actual spend Name ********* Time …" at bounding box center [838, 240] width 240 height 325
click at [768, 175] on input "*****" at bounding box center [756, 172] width 76 height 15
click at [769, 175] on input "*****" at bounding box center [756, 172] width 76 height 15
click at [903, 171] on input "*" at bounding box center [920, 172] width 76 height 15
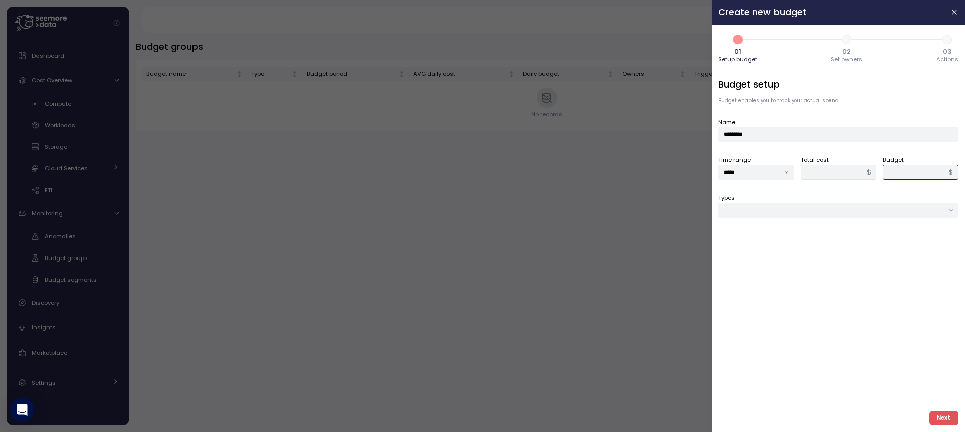
click at [903, 171] on input "*" at bounding box center [920, 172] width 76 height 15
type input "**"
click at [798, 211] on input "Types" at bounding box center [838, 210] width 240 height 15
click at [805, 194] on div "Types" at bounding box center [838, 204] width 240 height 25
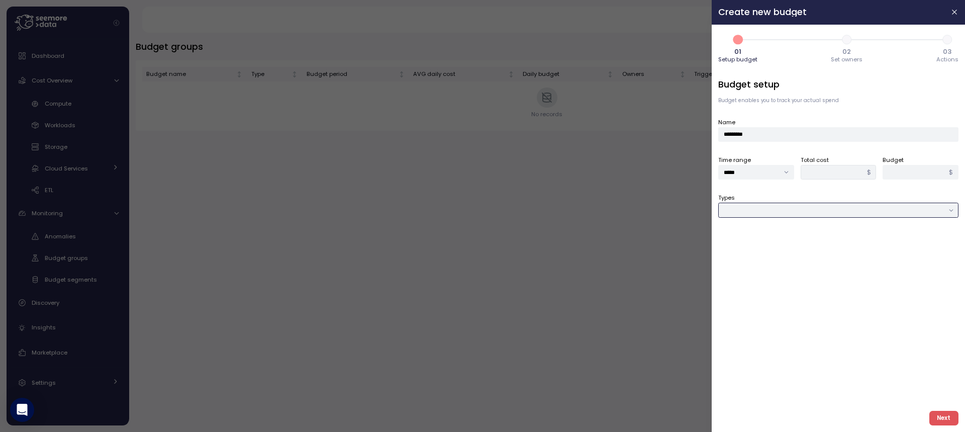
click at [801, 204] on input "Types" at bounding box center [838, 210] width 240 height 15
click at [804, 227] on div "Compute unit & Database" at bounding box center [774, 230] width 76 height 8
type input "**********"
click at [801, 246] on div at bounding box center [838, 248] width 240 height 15
click at [727, 270] on icon at bounding box center [728, 268] width 7 height 7
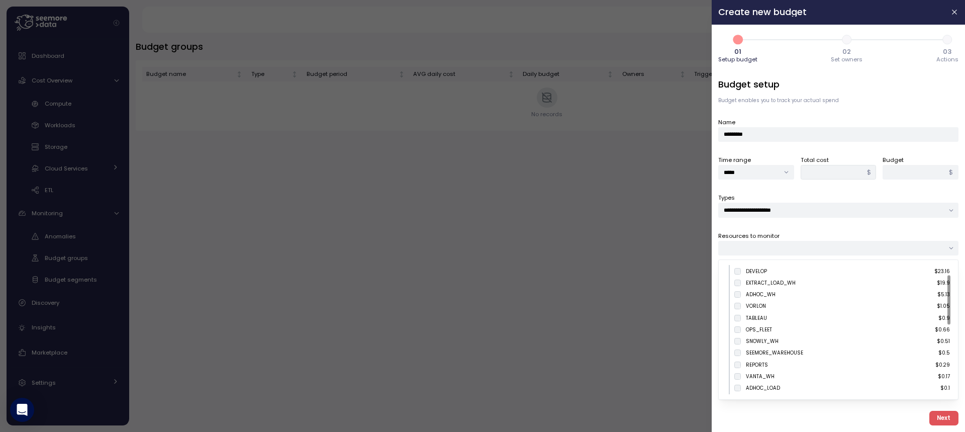
scroll to position [50, 0]
type input "****"
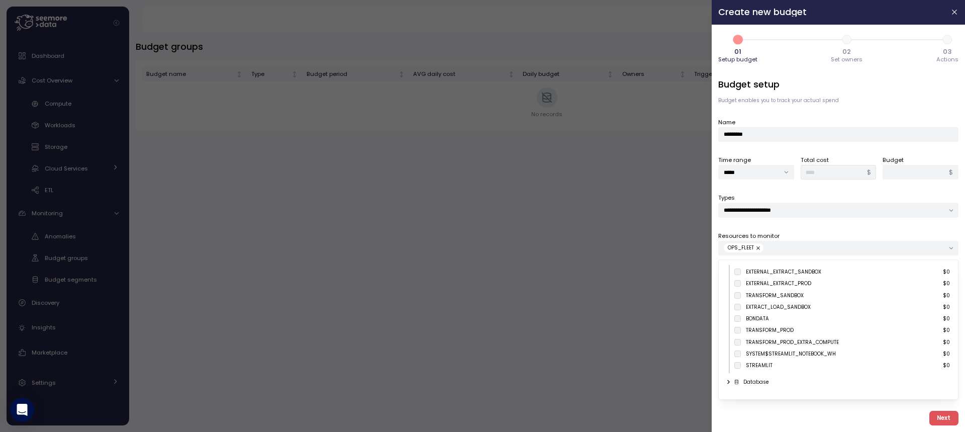
click at [953, 418] on button "Next" at bounding box center [943, 418] width 29 height 15
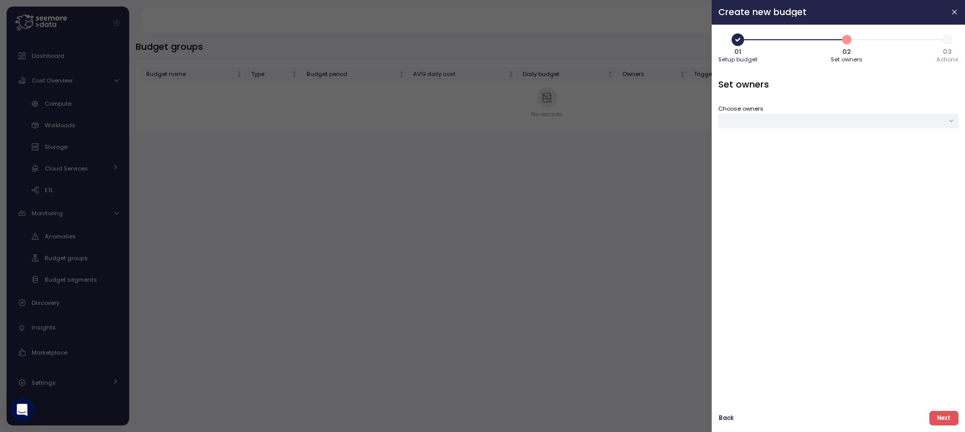
click at [778, 123] on div at bounding box center [838, 121] width 240 height 15
click at [878, 148] on input at bounding box center [878, 145] width 81 height 21
type input "*"
click at [890, 148] on input at bounding box center [878, 145] width 81 height 21
click at [904, 149] on input at bounding box center [878, 145] width 81 height 21
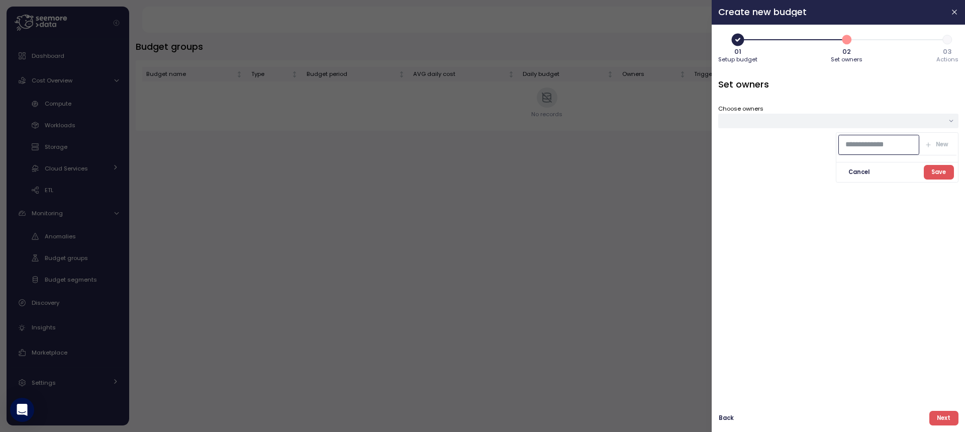
click at [880, 143] on input at bounding box center [878, 145] width 81 height 21
type input "*"
type input "*****"
click at [940, 175] on span "Save" at bounding box center [938, 172] width 15 height 14
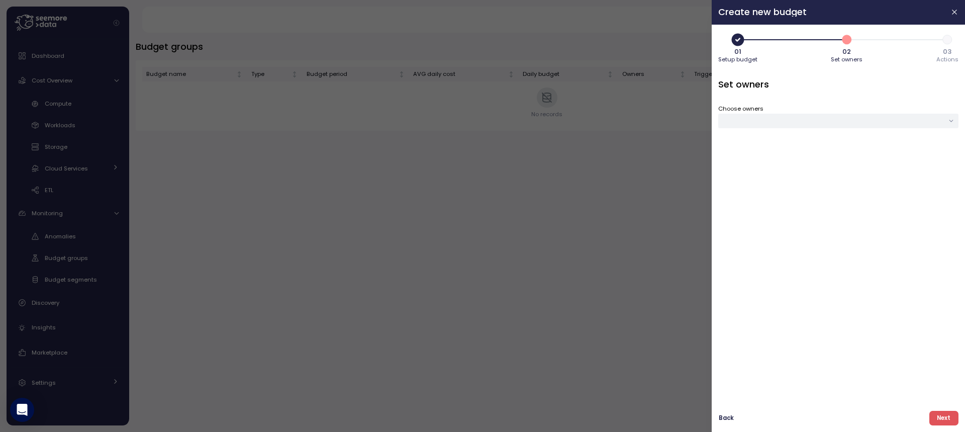
click at [765, 123] on div at bounding box center [838, 121] width 240 height 15
click at [861, 142] on input "*****" at bounding box center [878, 145] width 81 height 21
click at [937, 146] on span "New" at bounding box center [942, 145] width 13 height 14
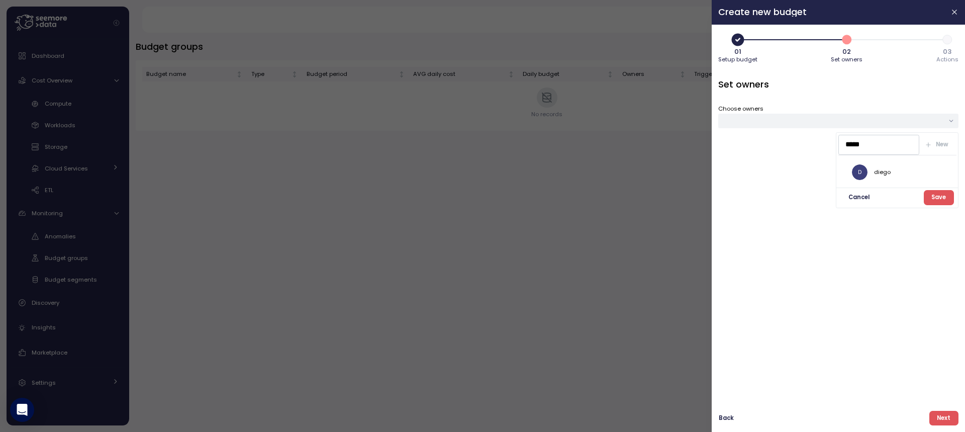
click at [885, 175] on div "diego" at bounding box center [882, 172] width 17 height 8
click at [950, 198] on button "Save" at bounding box center [939, 197] width 30 height 15
click at [736, 122] on span "diego" at bounding box center [735, 121] width 14 height 9
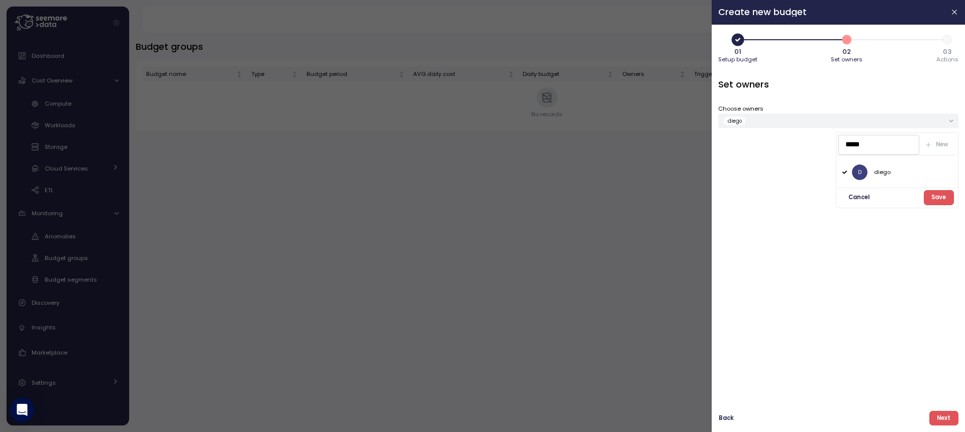
click at [847, 267] on div "Set owners Choose owners [PERSON_NAME]" at bounding box center [838, 240] width 240 height 325
click at [947, 420] on span "Next" at bounding box center [944, 418] width 14 height 14
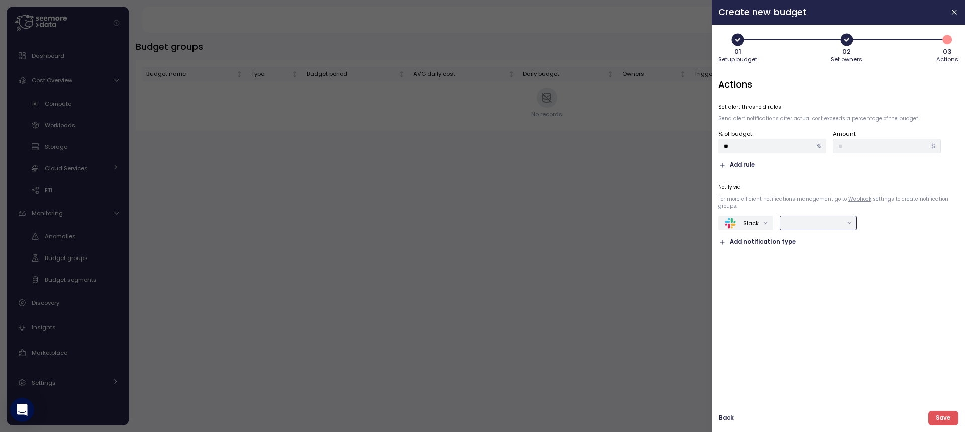
click at [826, 223] on input "text" at bounding box center [813, 223] width 57 height 9
click at [833, 241] on div "seemore-data-alerts" at bounding box center [826, 243] width 62 height 8
click at [908, 301] on div "Actions Set alert threshold rules Send alert notifications after actual cost ex…" at bounding box center [838, 240] width 240 height 325
click at [951, 422] on button "Save" at bounding box center [943, 418] width 30 height 15
